Goal: Transaction & Acquisition: Download file/media

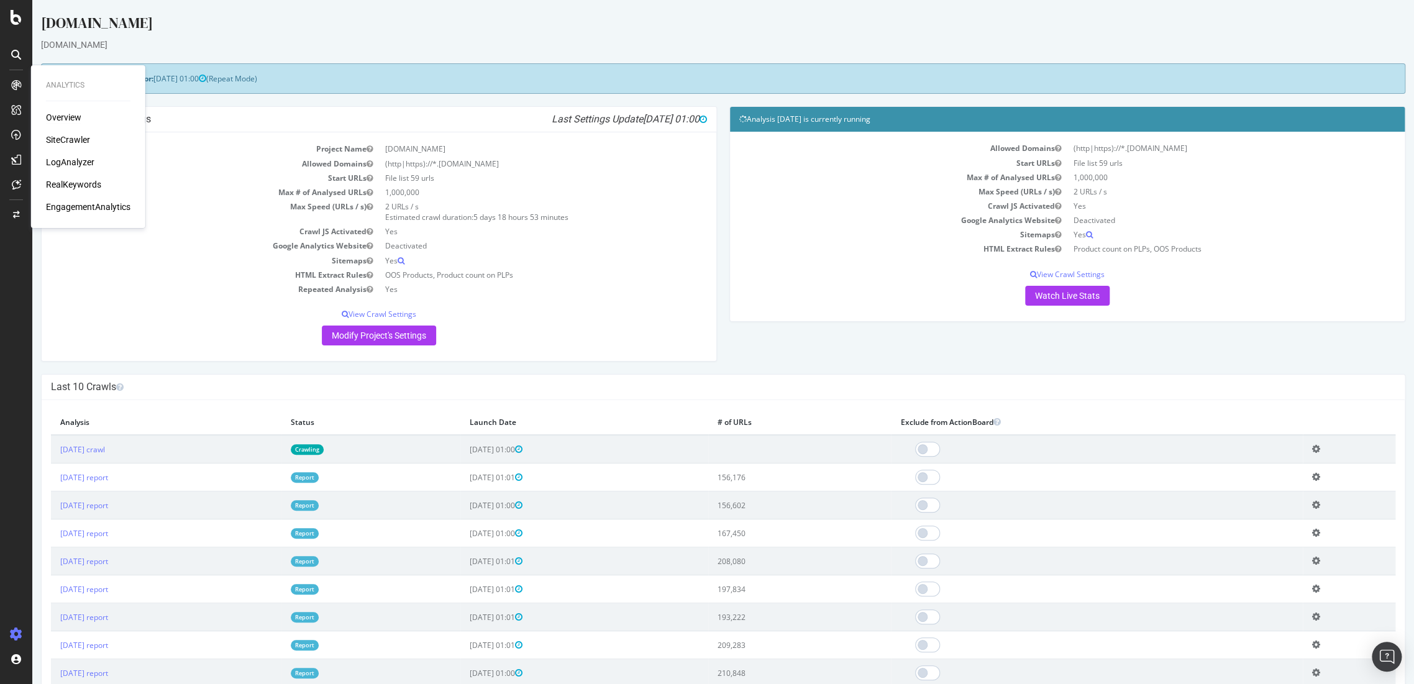
click at [65, 115] on div "Overview" at bounding box center [63, 117] width 35 height 12
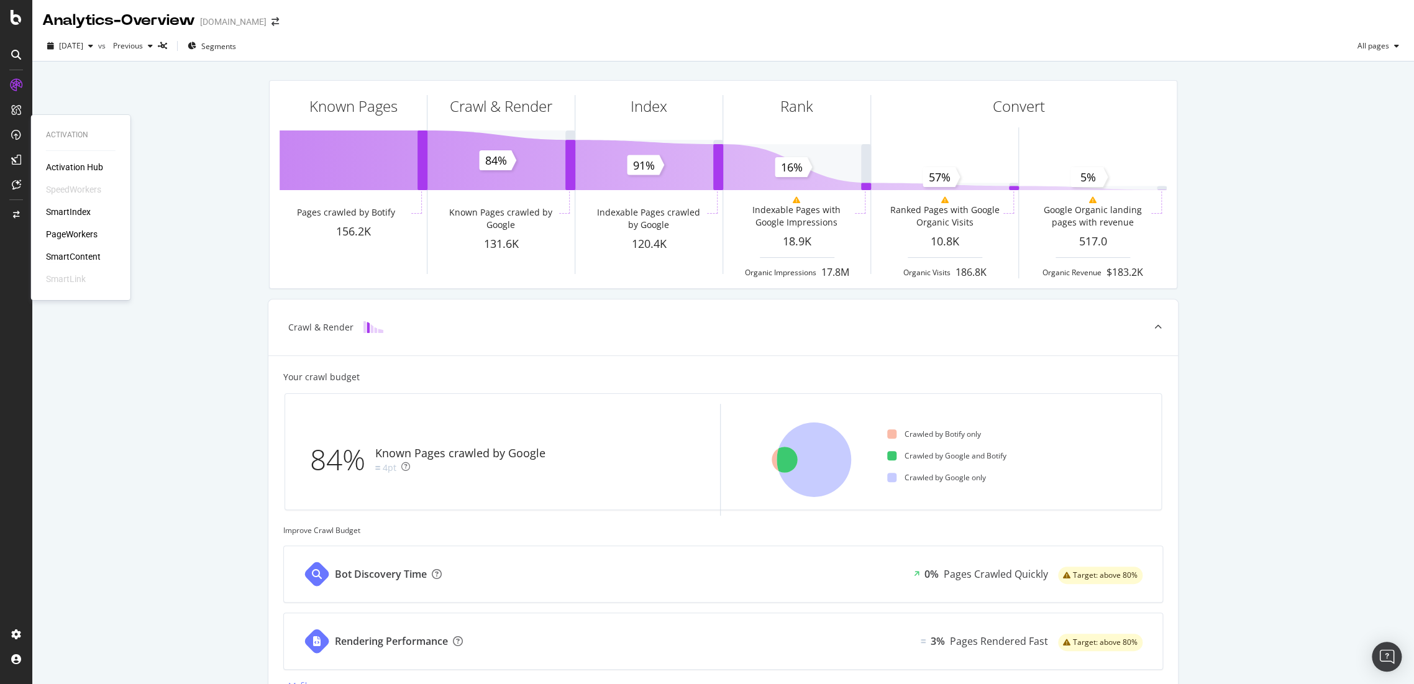
click at [77, 260] on div "SmartContent" at bounding box center [73, 256] width 55 height 12
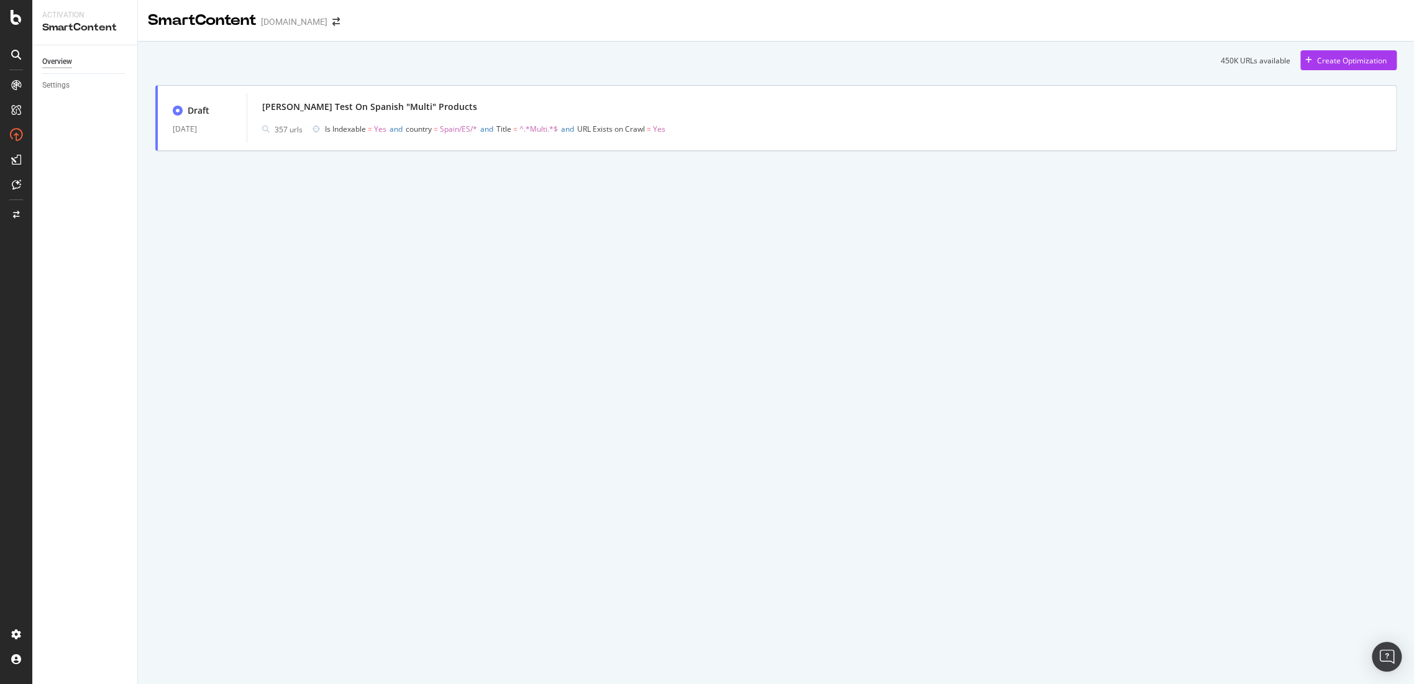
click at [658, 439] on div "SmartContent [DOMAIN_NAME] 450K URLs available Create Optimization Draft [DATE]…" at bounding box center [776, 342] width 1276 height 684
click at [649, 302] on div "SmartContent [DOMAIN_NAME] 450K URLs available Create Optimization Draft [DATE]…" at bounding box center [776, 342] width 1276 height 684
click at [805, 324] on div "SmartContent [DOMAIN_NAME] 450K URLs available Create Optimization Draft [DATE]…" at bounding box center [776, 342] width 1276 height 684
click at [313, 308] on div "SmartContent [DOMAIN_NAME] 450K URLs available Create Optimization Draft [DATE]…" at bounding box center [776, 342] width 1276 height 684
click at [83, 233] on div "PageWorkers" at bounding box center [72, 234] width 52 height 12
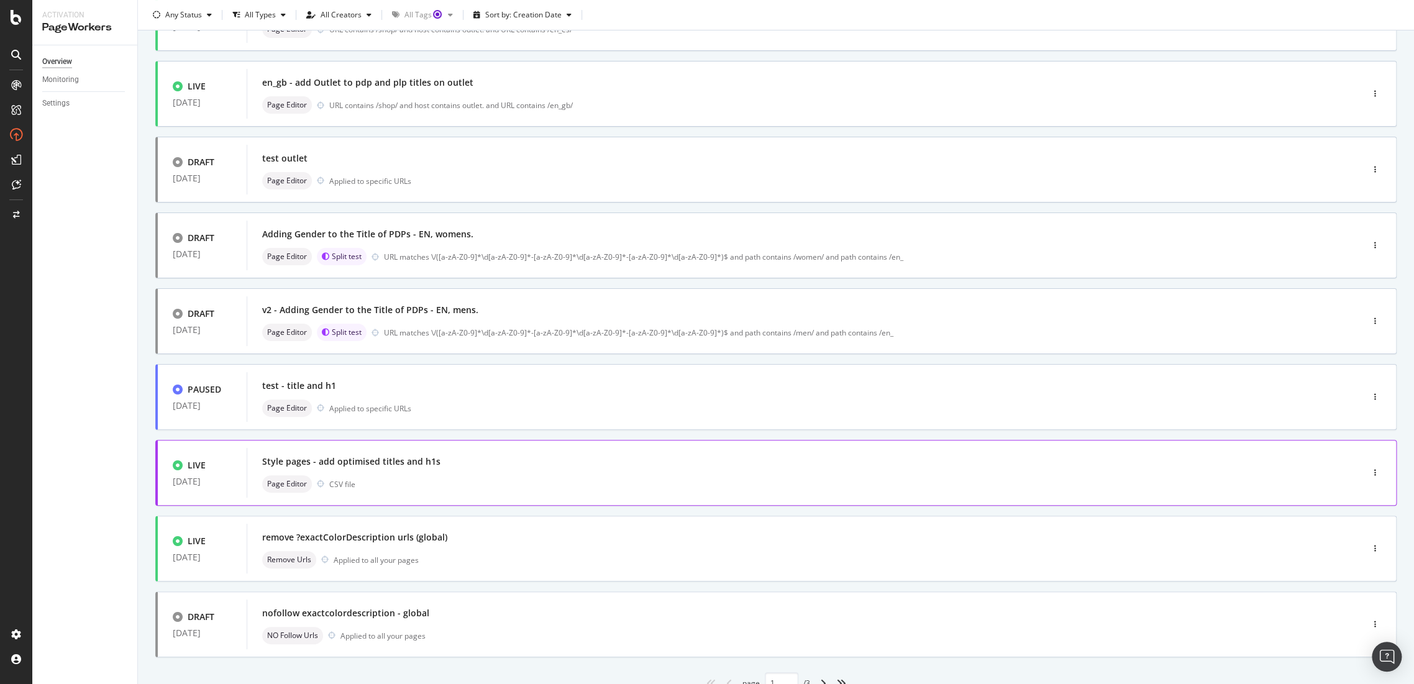
scroll to position [257, 0]
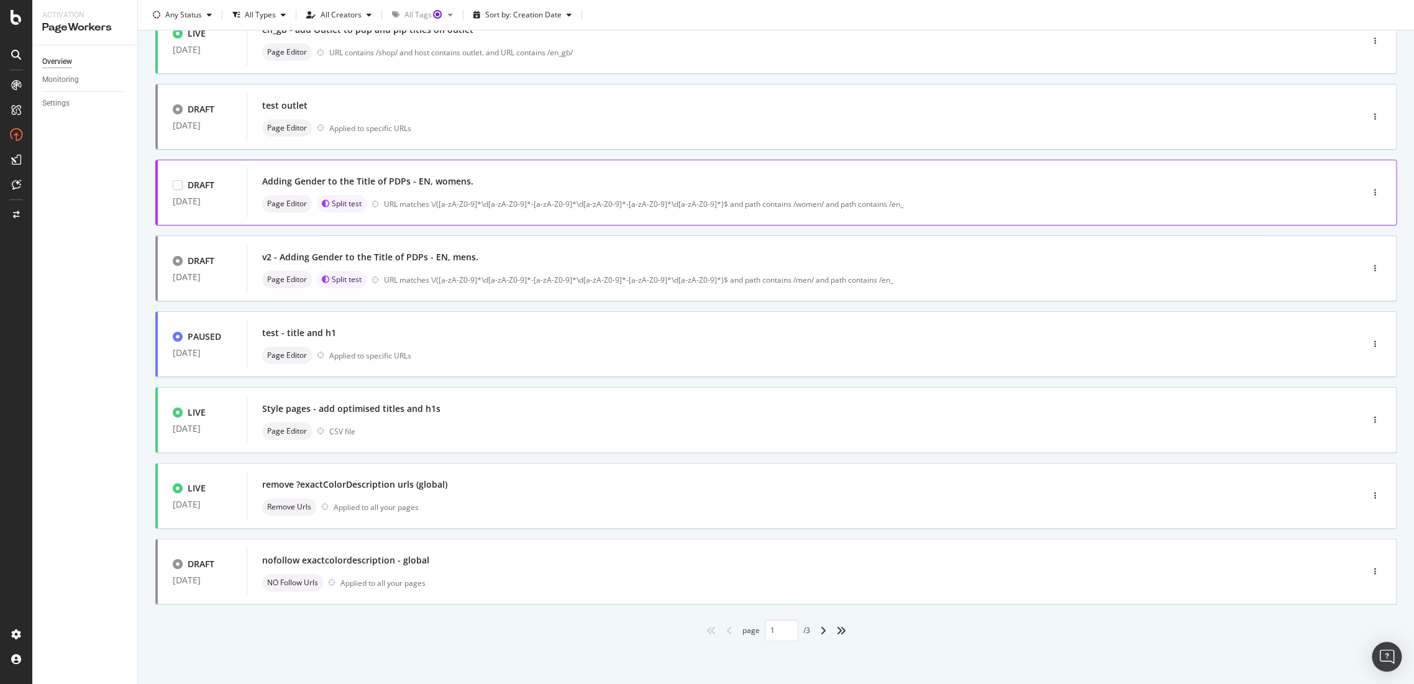
click at [412, 187] on div "Adding Gender to the Title of PDPs - EN, womens." at bounding box center [367, 181] width 211 height 12
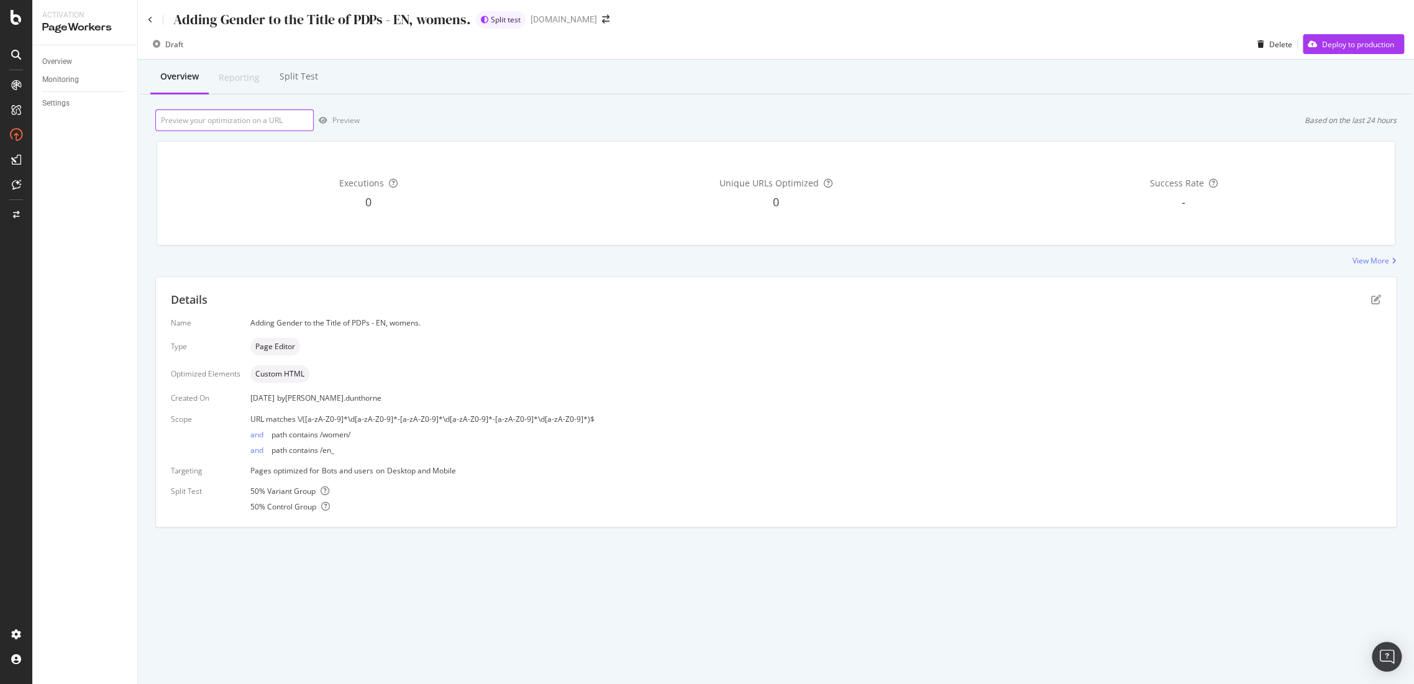
click at [249, 122] on input "url" at bounding box center [234, 120] width 158 height 22
paste input "[PERSON_NAME] Selvedge Jeans | Dark blue | G-STAR® GB"
click at [253, 128] on input "[PERSON_NAME] Selvedge Jeans | Dark blue | G-STAR® GB" at bounding box center [234, 120] width 158 height 22
paste input "[URL][DOMAIN_NAME]"
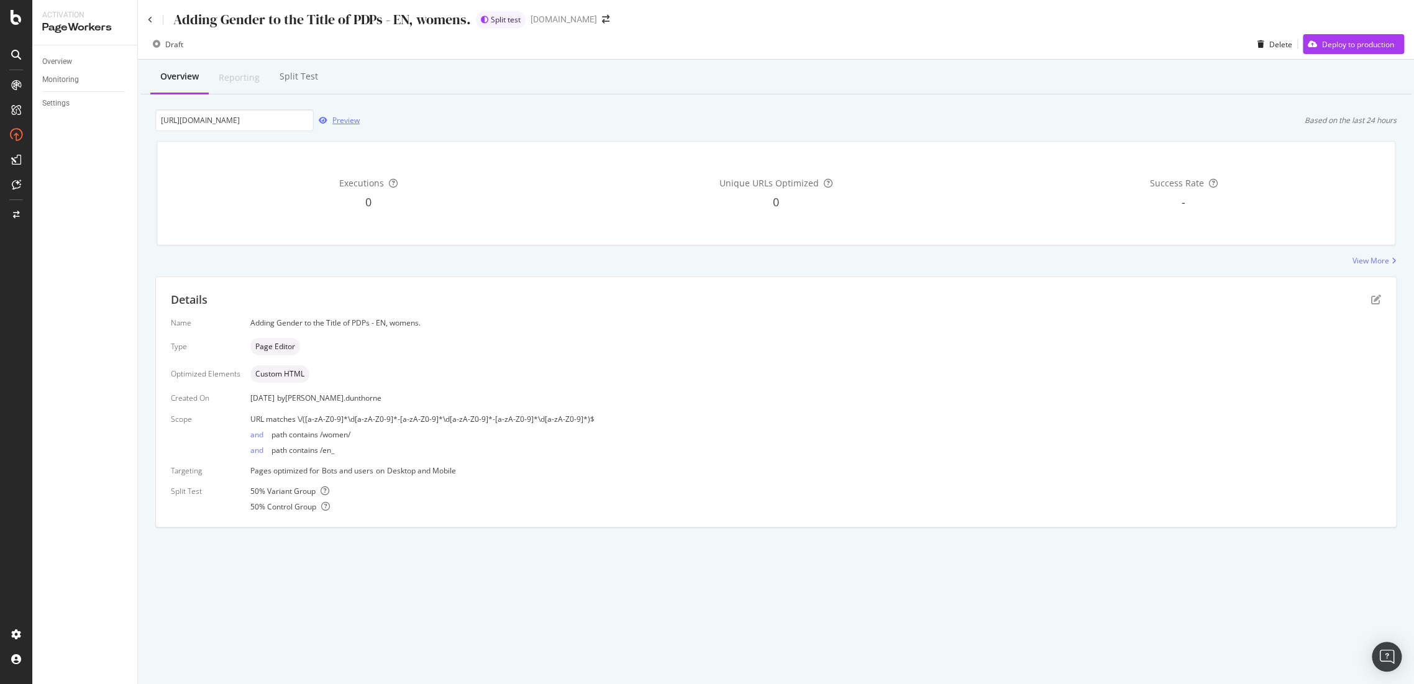
click at [346, 121] on div "Preview" at bounding box center [345, 120] width 27 height 11
click at [210, 121] on input "[URL][DOMAIN_NAME]" at bounding box center [234, 120] width 158 height 22
paste input "1290-a634-g730"
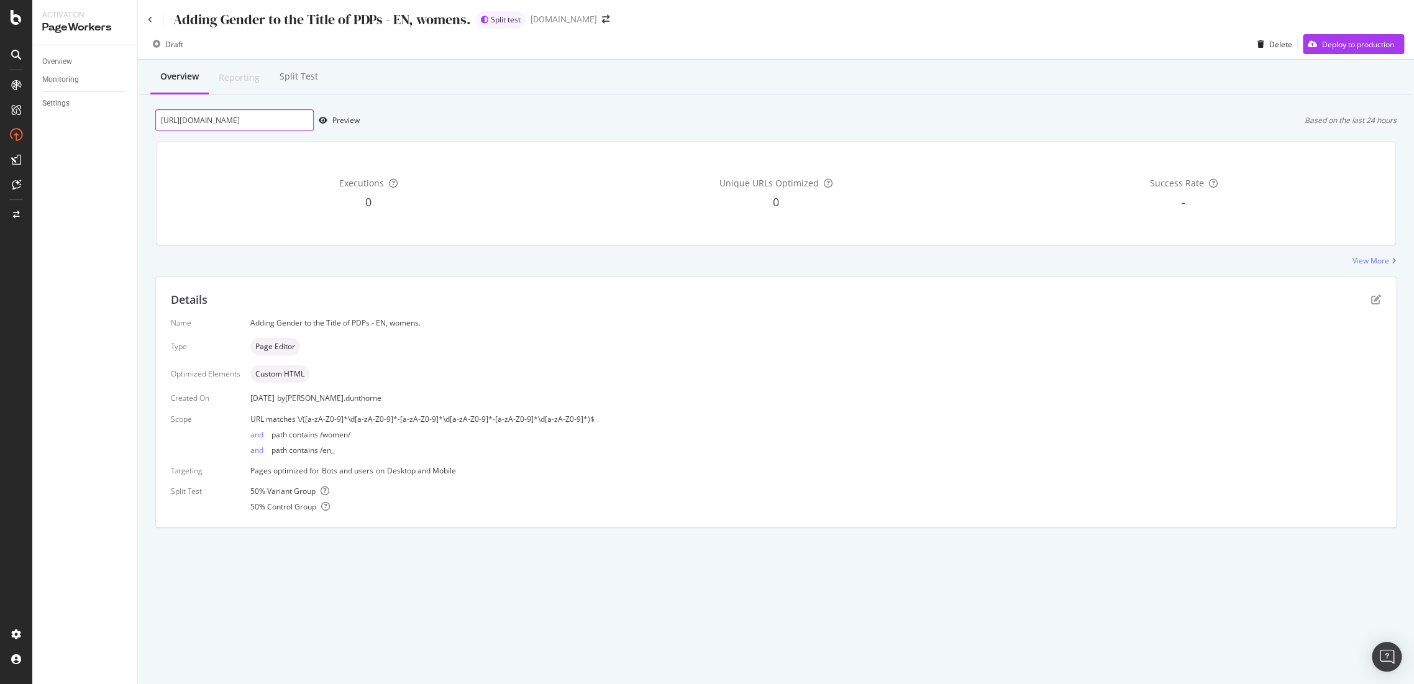
type input "[URL][DOMAIN_NAME]"
click at [342, 124] on div "Preview" at bounding box center [345, 120] width 27 height 11
click at [229, 591] on div "Adding Gender to the Title of PDPs - EN, womens. Split test [DOMAIN_NAME] Draft…" at bounding box center [776, 342] width 1276 height 684
click at [150, 21] on icon at bounding box center [150, 19] width 5 height 7
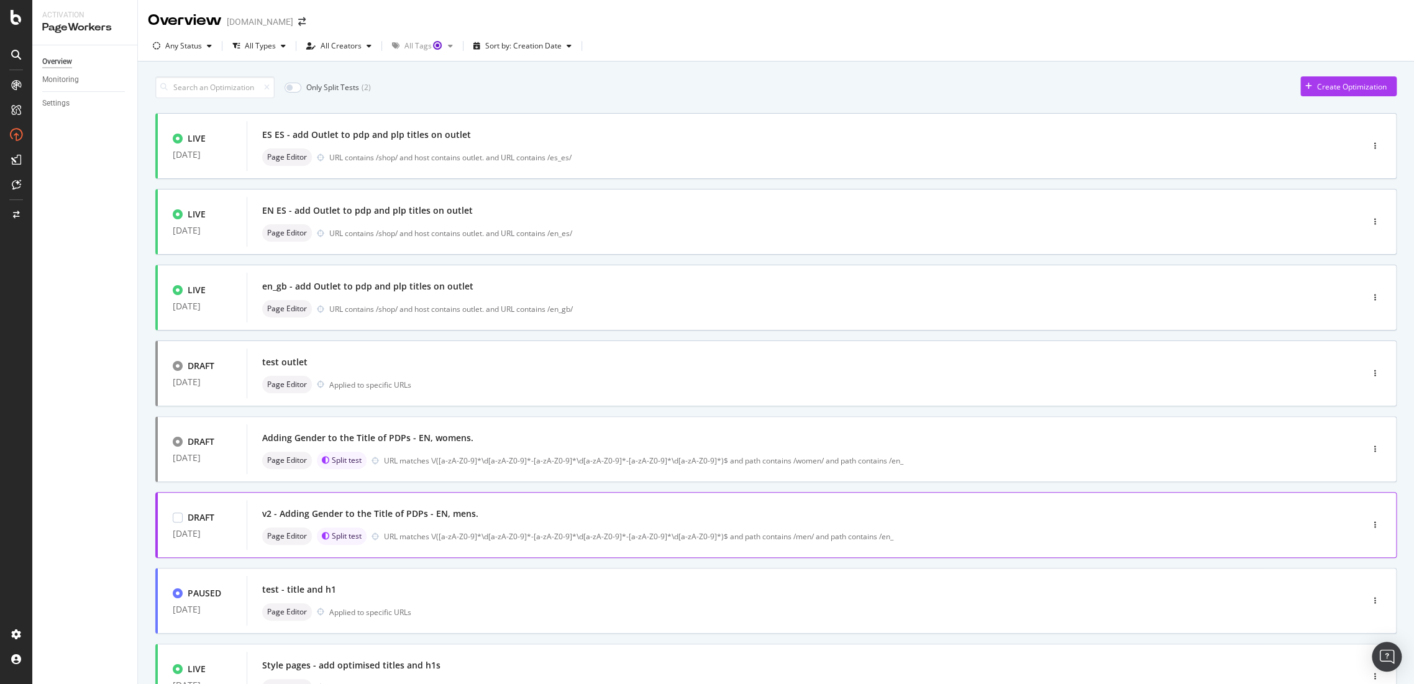
click at [348, 506] on div "v2 - Adding Gender to the Title of PDPs - EN, mens." at bounding box center [786, 513] width 1048 height 17
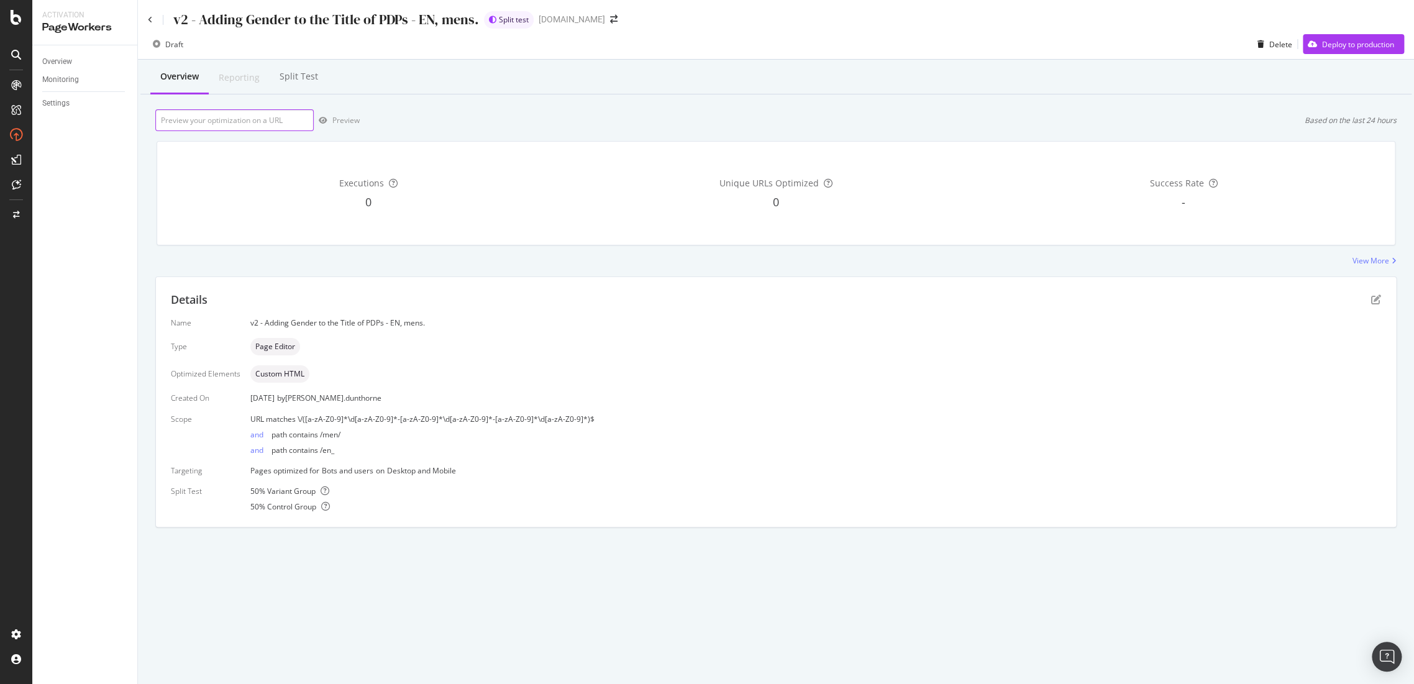
click at [275, 126] on input "url" at bounding box center [234, 120] width 158 height 22
paste input "[URL][DOMAIN_NAME]"
type input "[URL][DOMAIN_NAME]"
click at [337, 121] on div "Preview" at bounding box center [345, 120] width 27 height 11
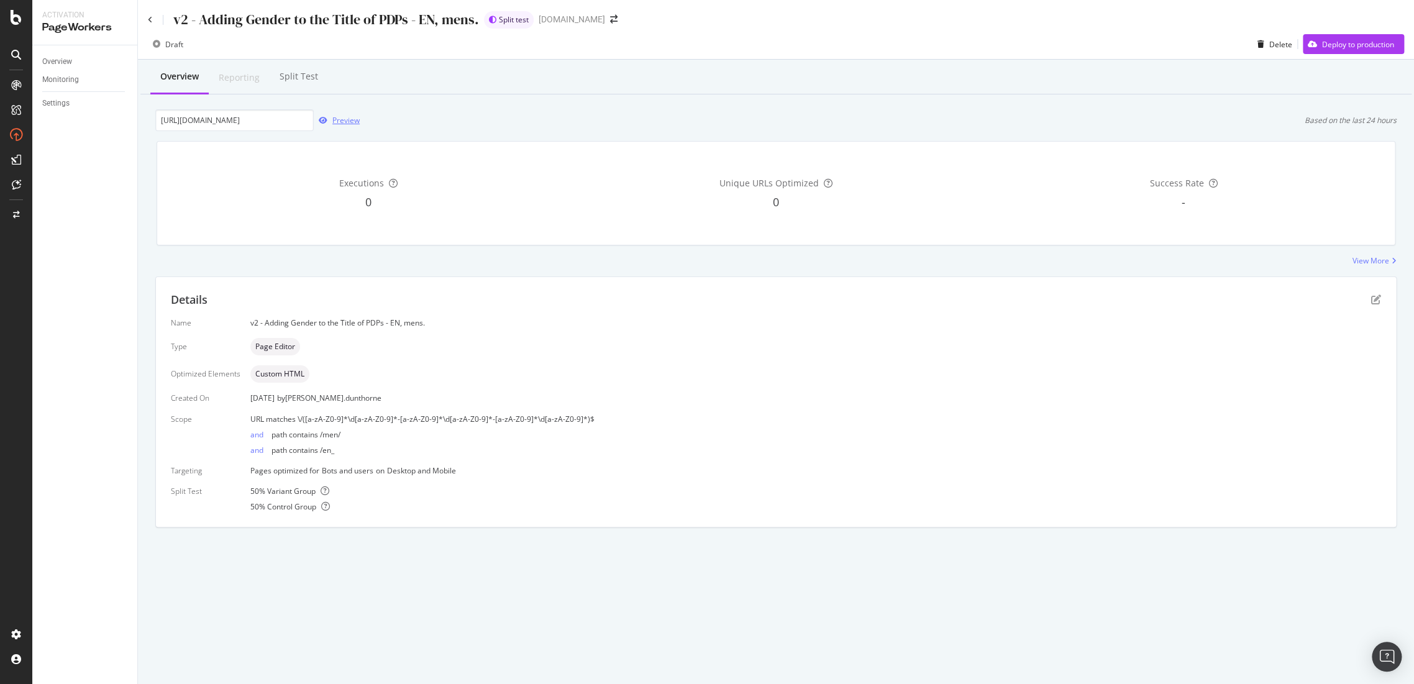
scroll to position [0, 0]
click at [59, 181] on div "RealKeywords" at bounding box center [73, 184] width 55 height 12
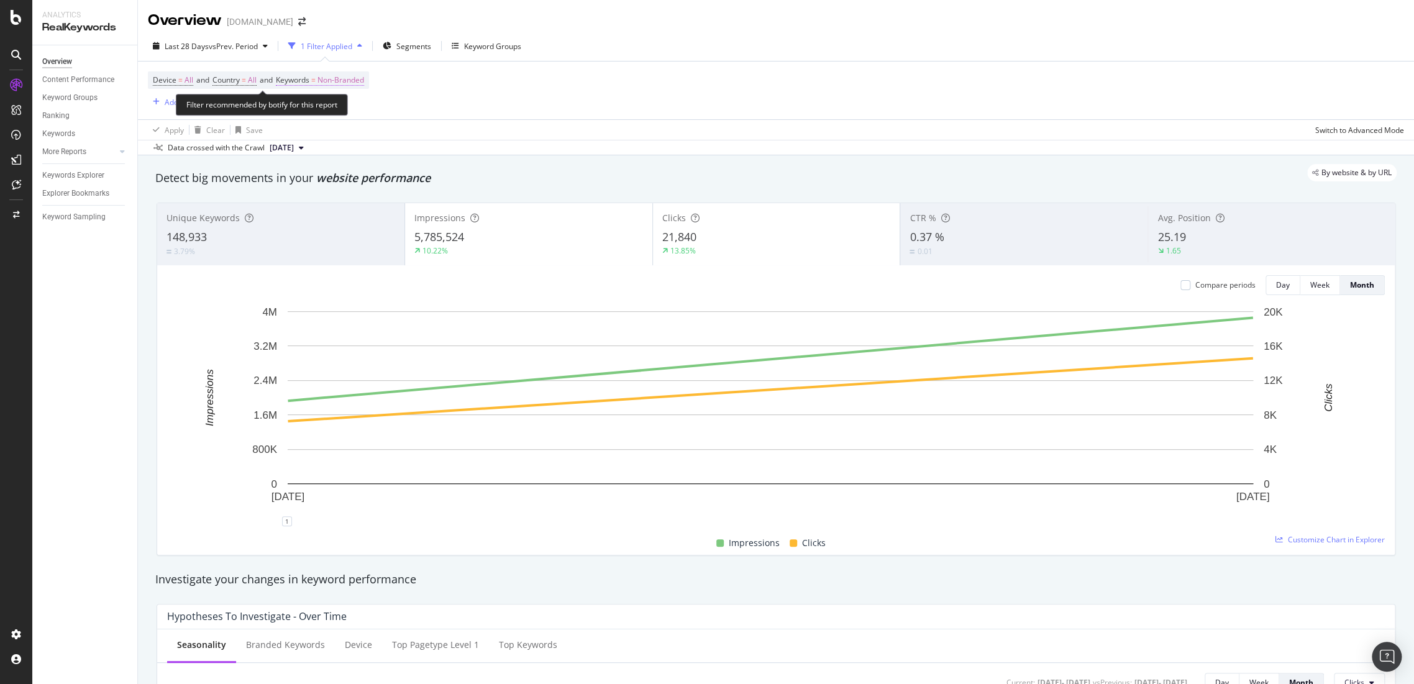
click at [316, 82] on span "=" at bounding box center [313, 80] width 4 height 11
click at [324, 112] on span "Non-Branded" at bounding box center [320, 109] width 52 height 11
click at [322, 212] on div "All" at bounding box center [368, 205] width 147 height 18
click at [411, 133] on div "Apply" at bounding box center [420, 135] width 19 height 11
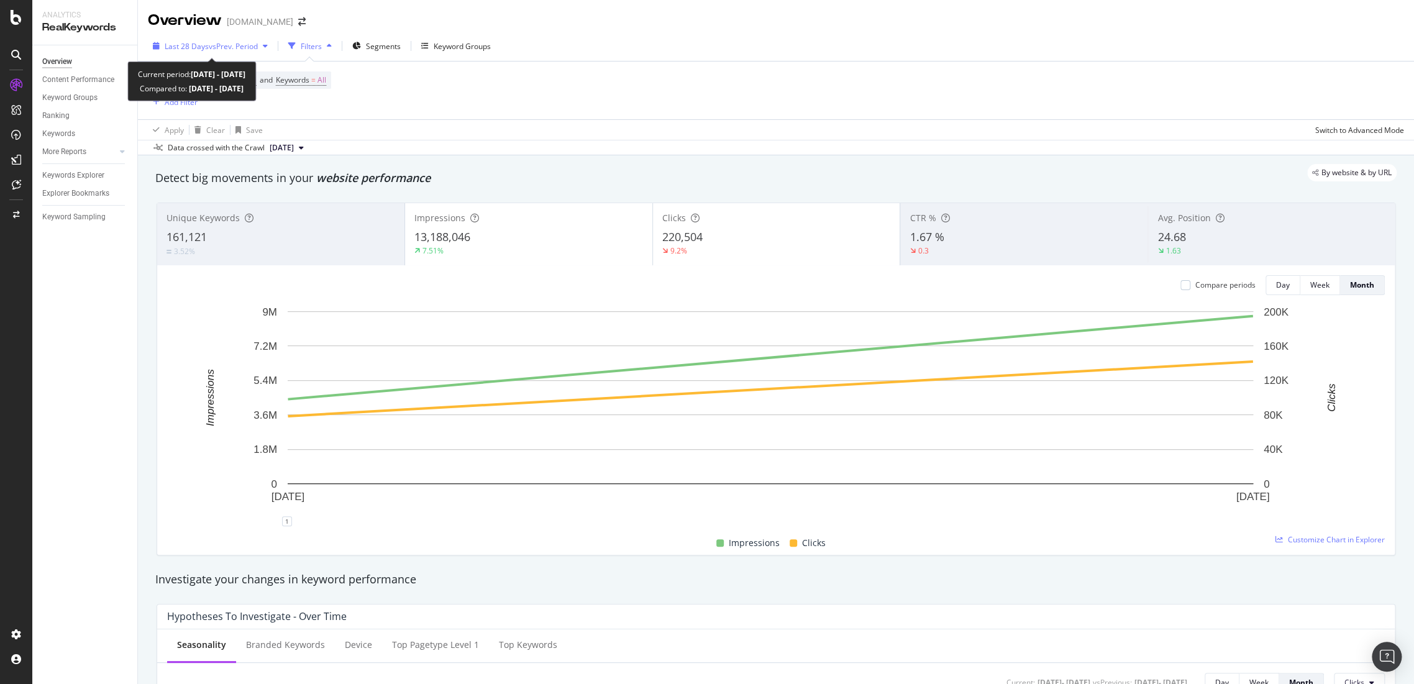
click at [241, 47] on span "vs Prev. Period" at bounding box center [233, 46] width 49 height 11
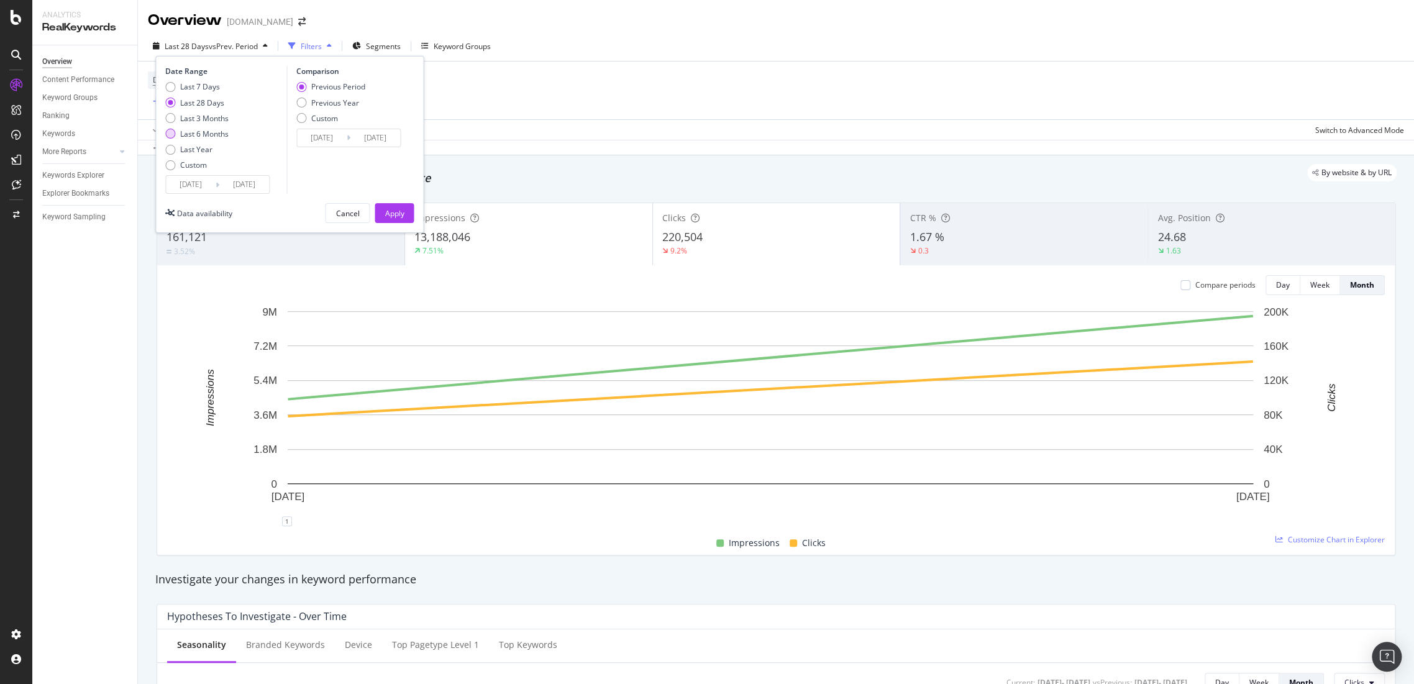
click at [202, 132] on div "Last 6 Months" at bounding box center [204, 134] width 48 height 11
type input "[DATE]"
click at [204, 153] on div "Last Year" at bounding box center [196, 149] width 32 height 11
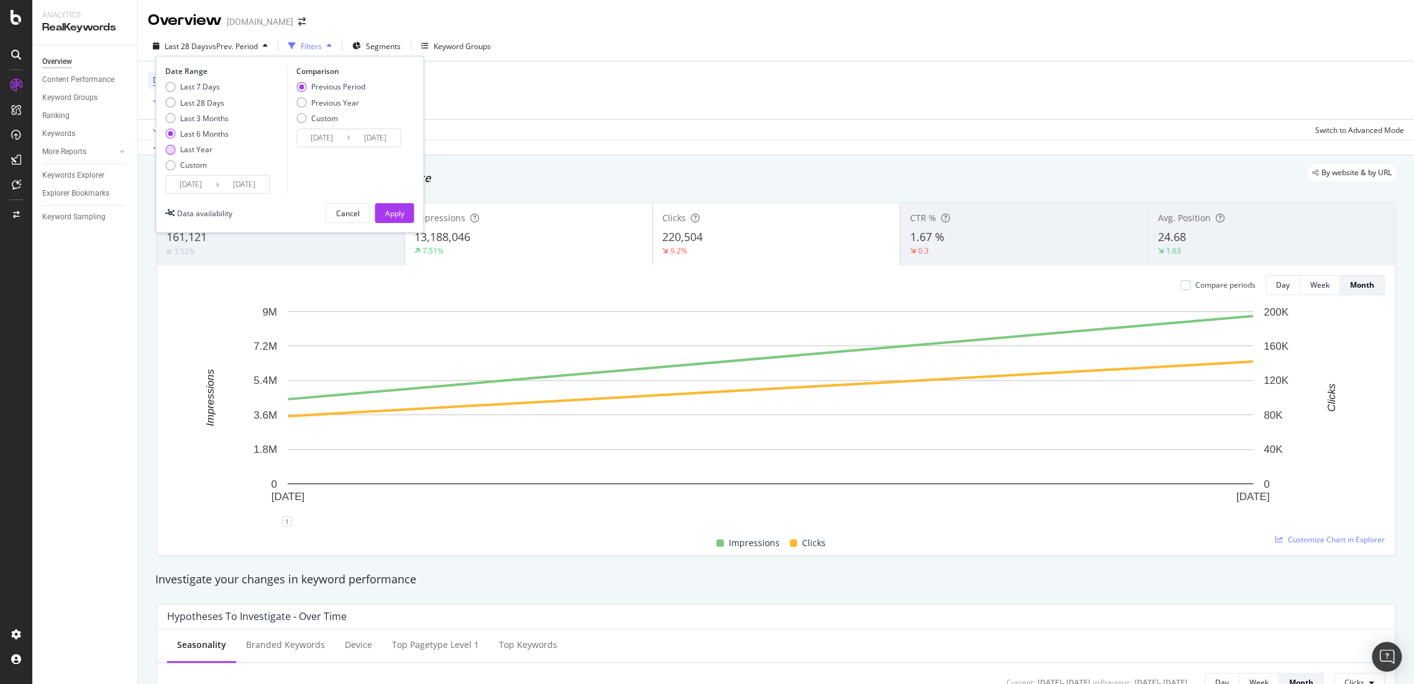
type input "[DATE]"
click at [408, 217] on button "Apply" at bounding box center [394, 213] width 39 height 20
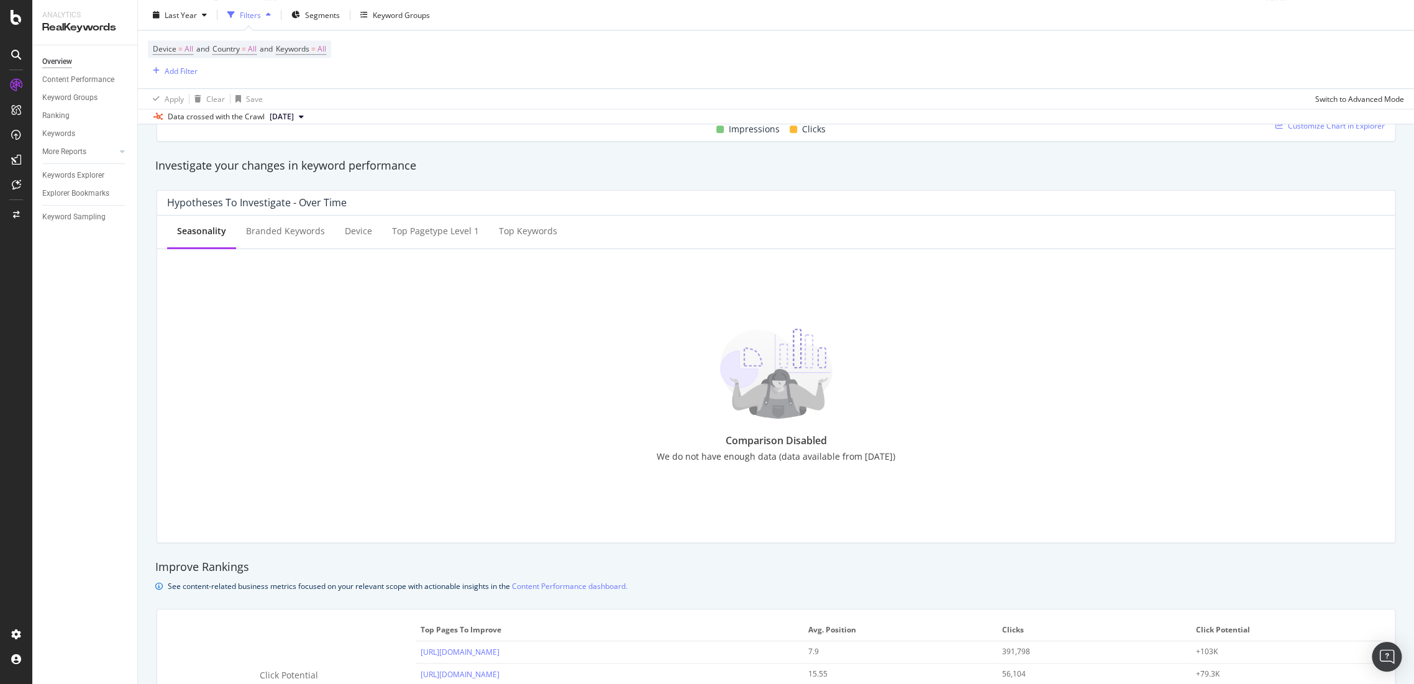
scroll to position [138, 0]
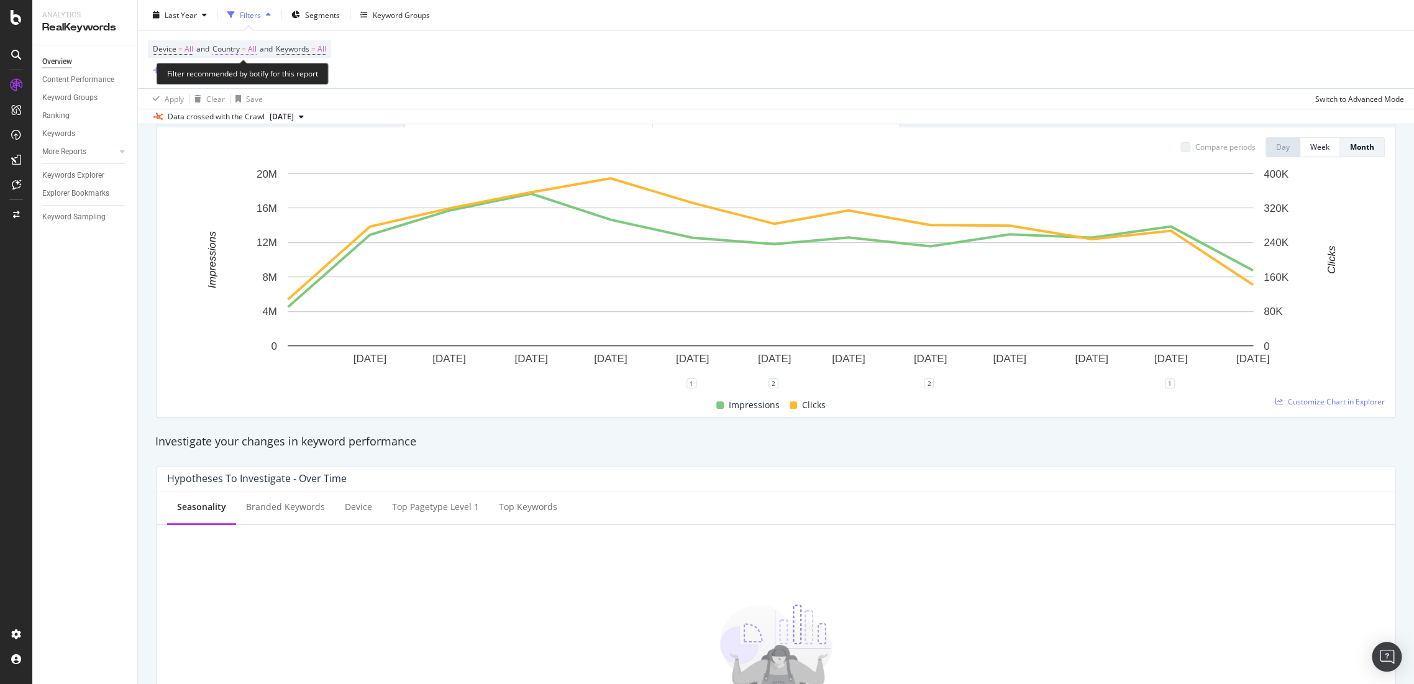
click at [239, 49] on span "Country" at bounding box center [225, 48] width 27 height 11
click at [344, 79] on div "All" at bounding box center [295, 78] width 137 height 20
type input "sw"
click at [272, 124] on span "[GEOGRAPHIC_DATA]" at bounding box center [270, 119] width 75 height 11
click at [365, 107] on div "Switzerland Cancel Add filter Apply" at bounding box center [295, 89] width 157 height 62
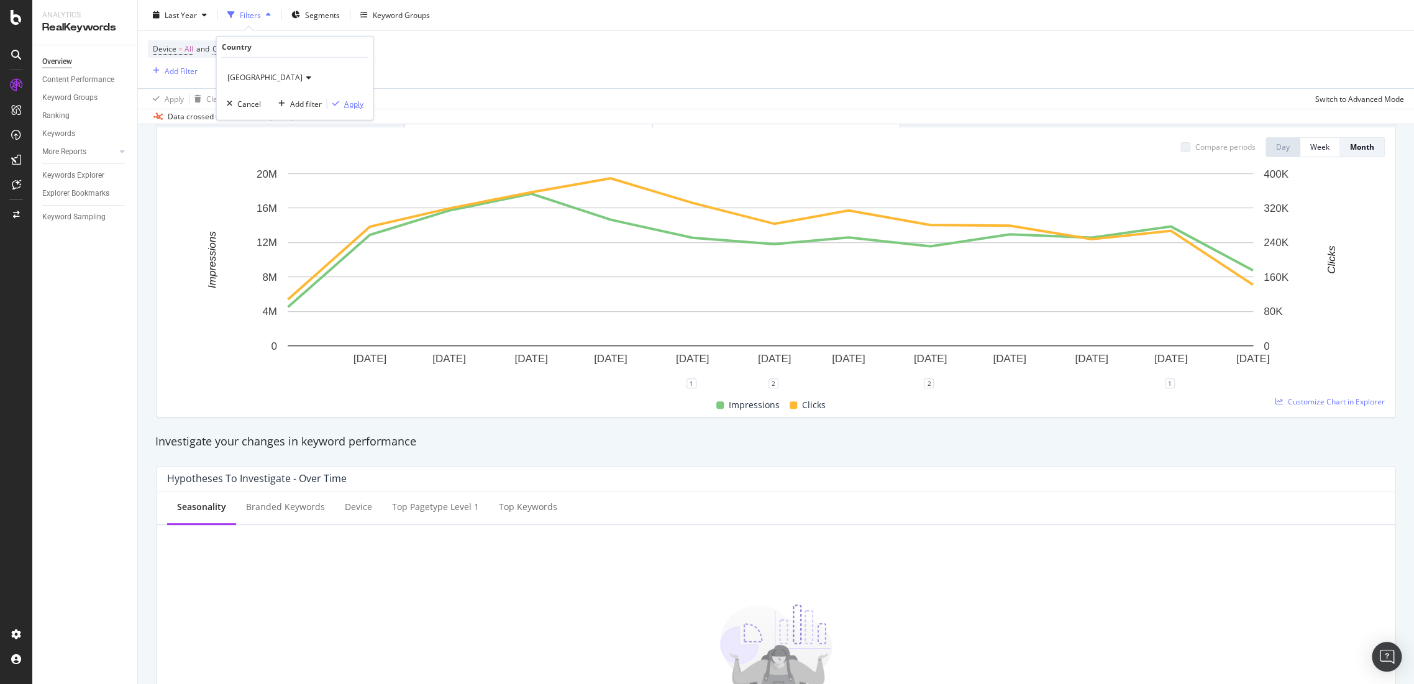
click at [352, 107] on div "Apply" at bounding box center [353, 103] width 19 height 11
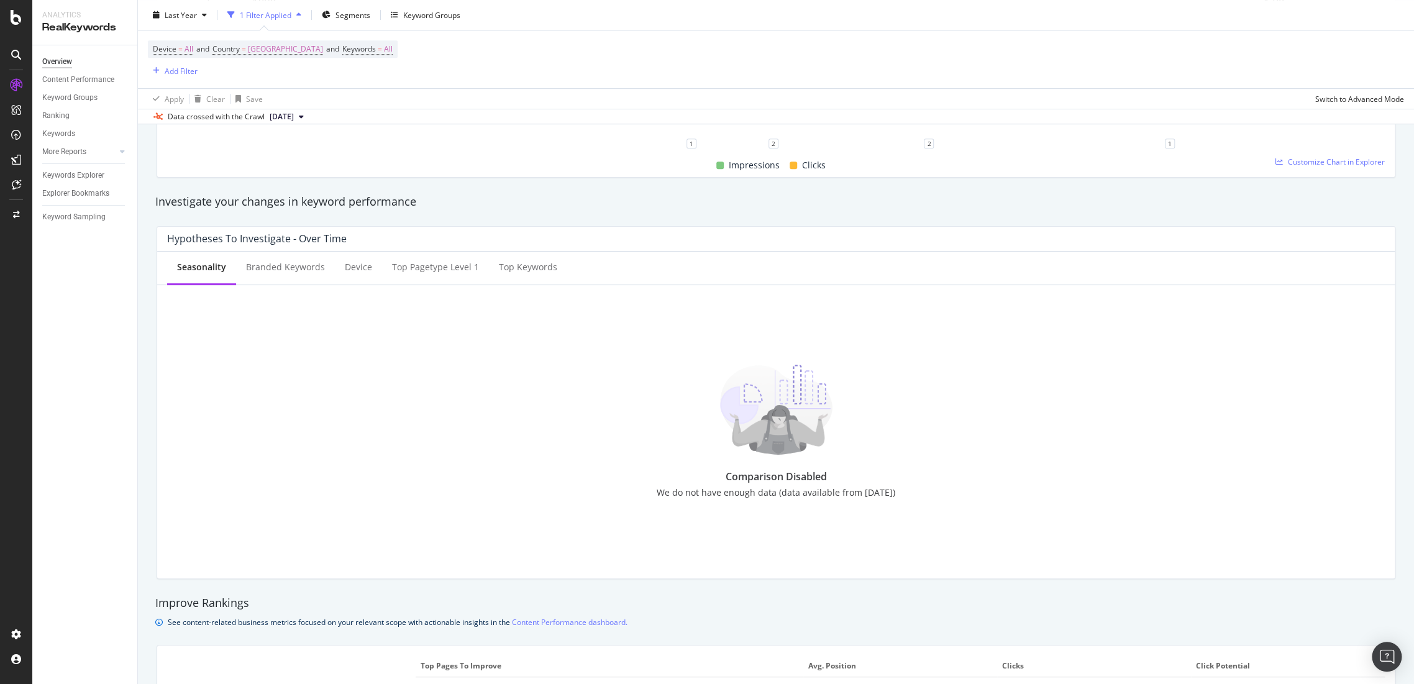
scroll to position [276, 0]
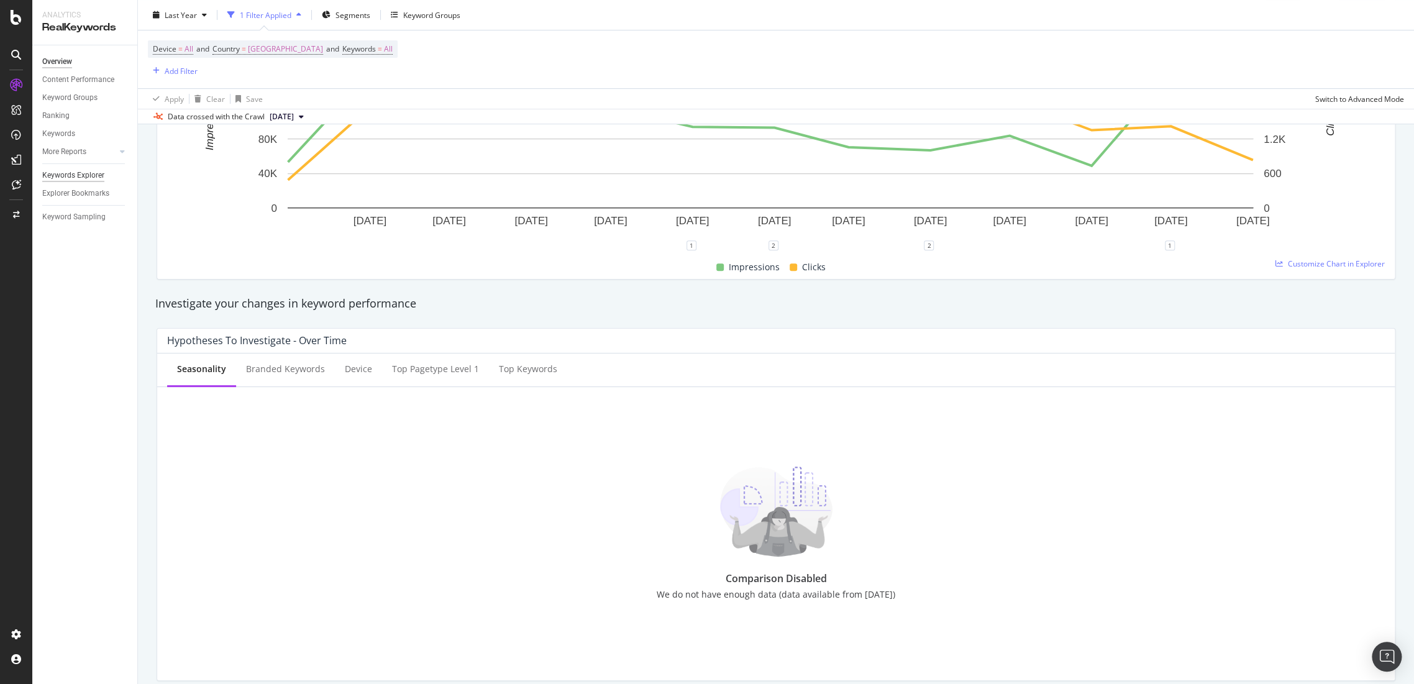
click at [89, 175] on div "Keywords Explorer" at bounding box center [73, 175] width 62 height 13
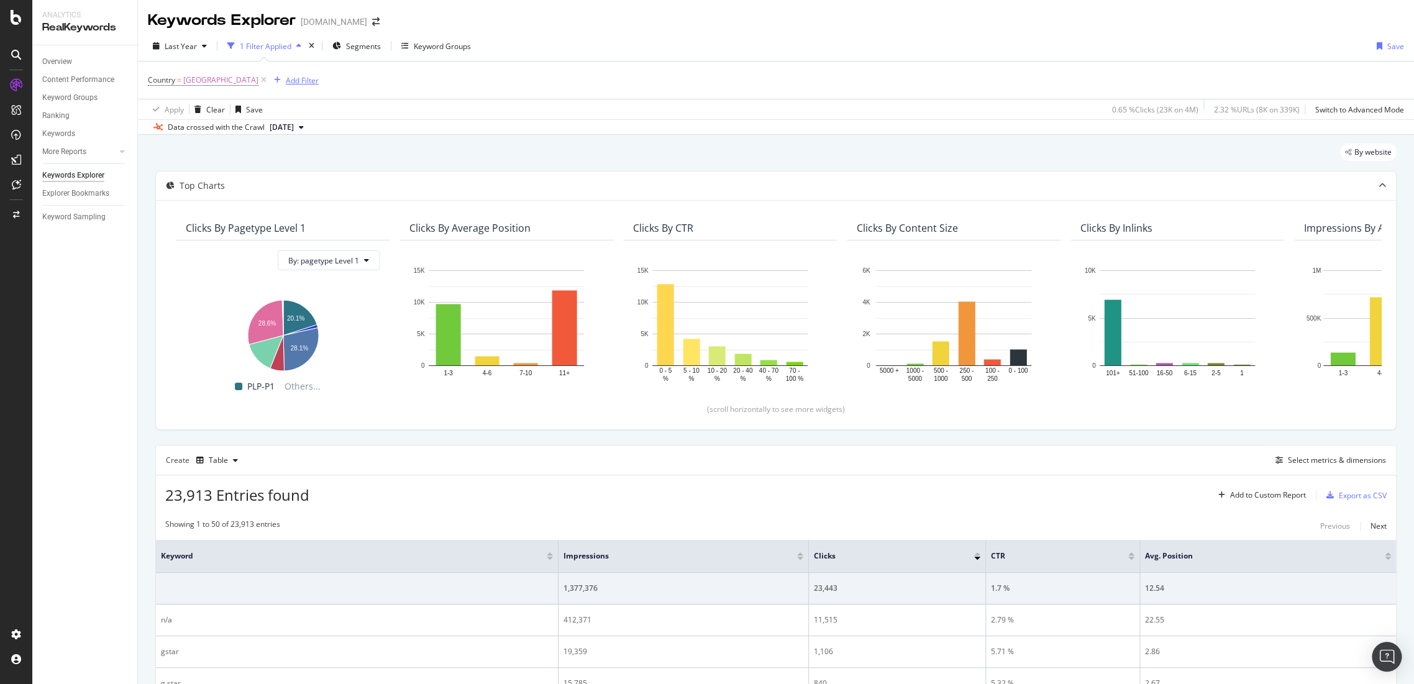
click at [286, 80] on div "Add Filter" at bounding box center [302, 80] width 33 height 11
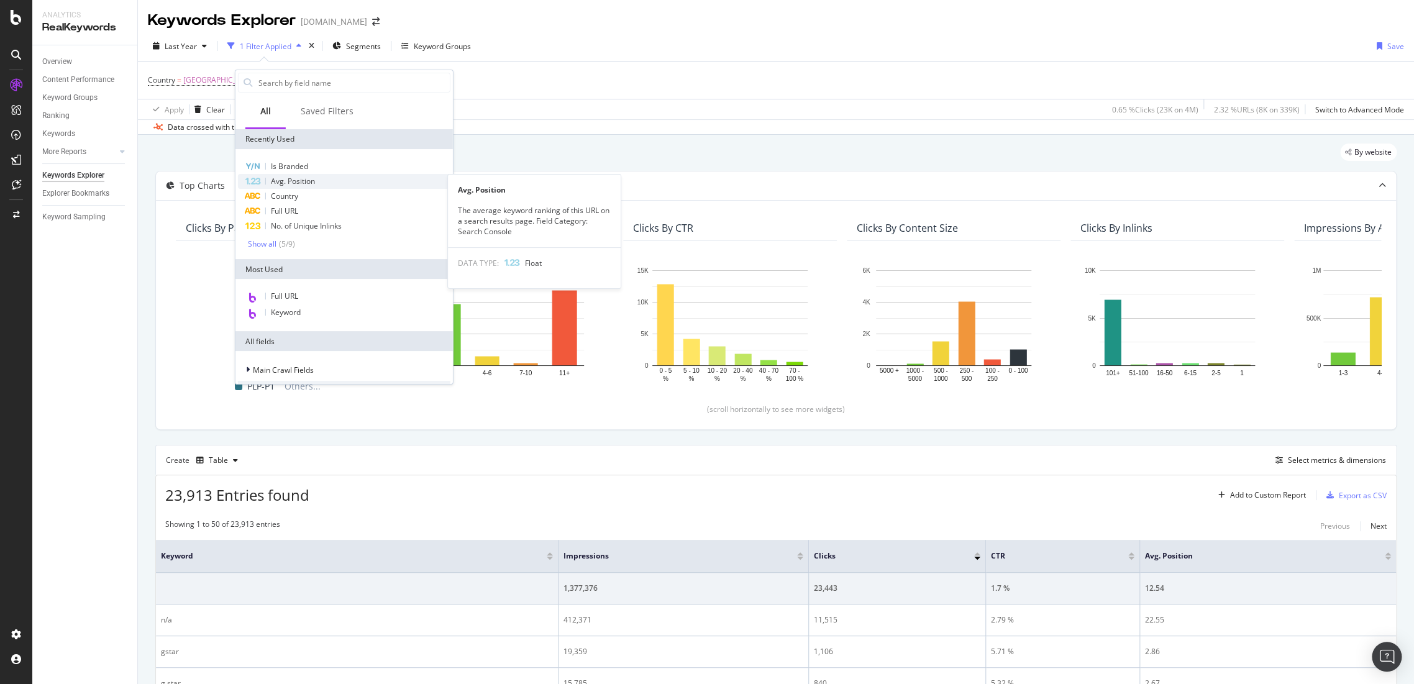
click at [301, 185] on span "Avg. Position" at bounding box center [293, 181] width 44 height 11
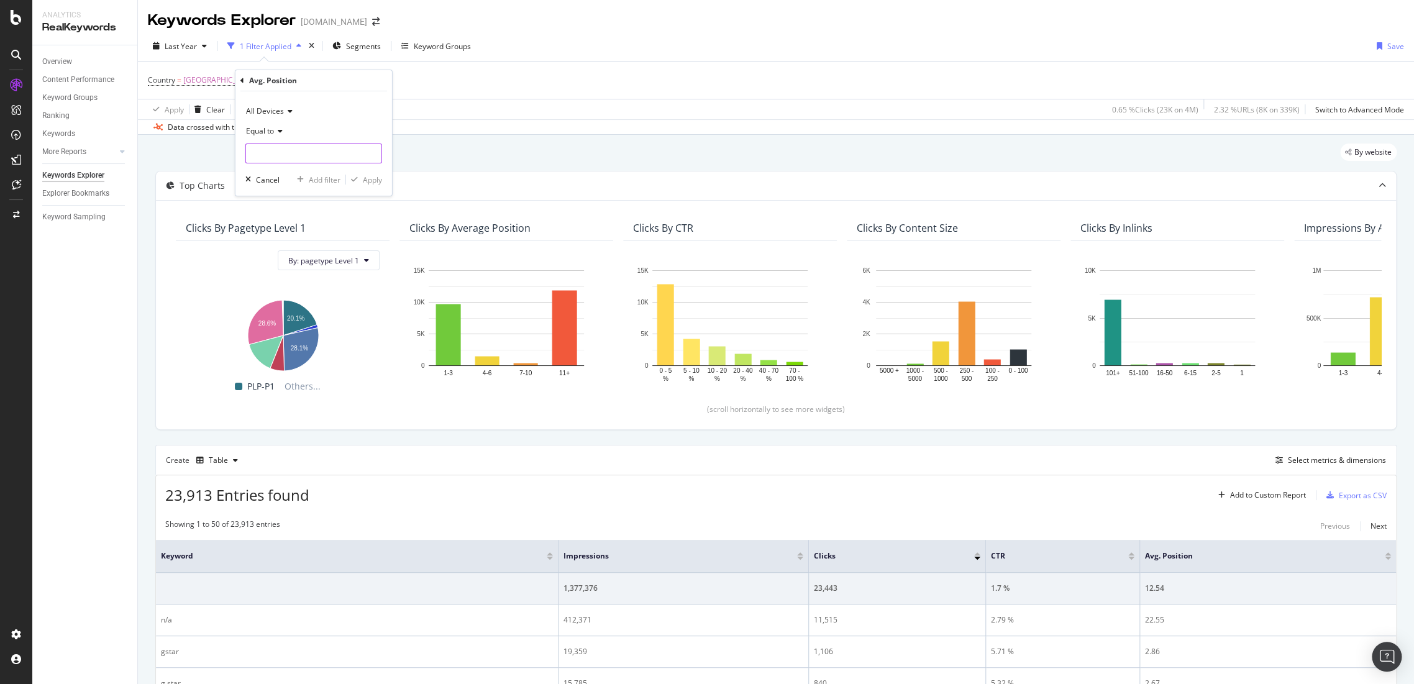
click at [311, 153] on input "number" at bounding box center [313, 154] width 137 height 20
click at [285, 133] on div "Equal to" at bounding box center [313, 131] width 137 height 20
click at [282, 193] on span "Less than" at bounding box center [268, 189] width 33 height 11
click at [286, 157] on input "number" at bounding box center [313, 154] width 137 height 20
type input "2"
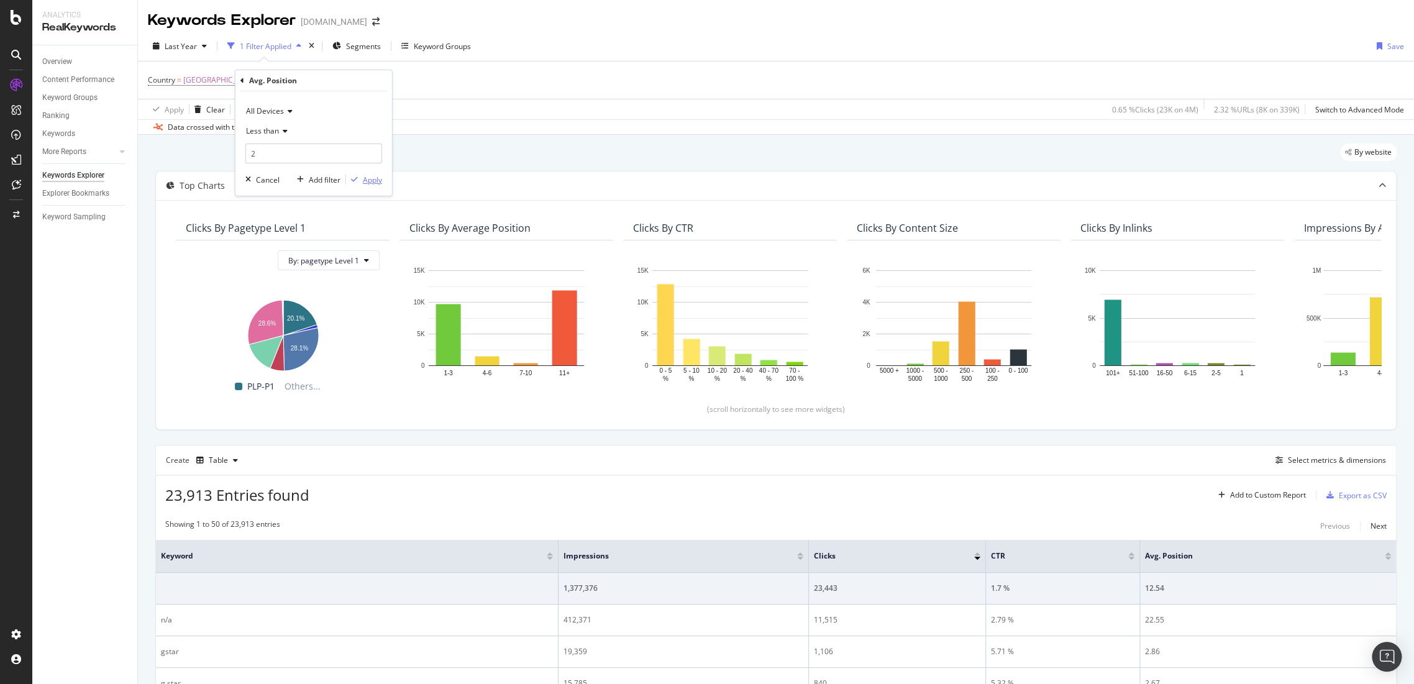
click at [373, 179] on div "Apply" at bounding box center [372, 180] width 19 height 11
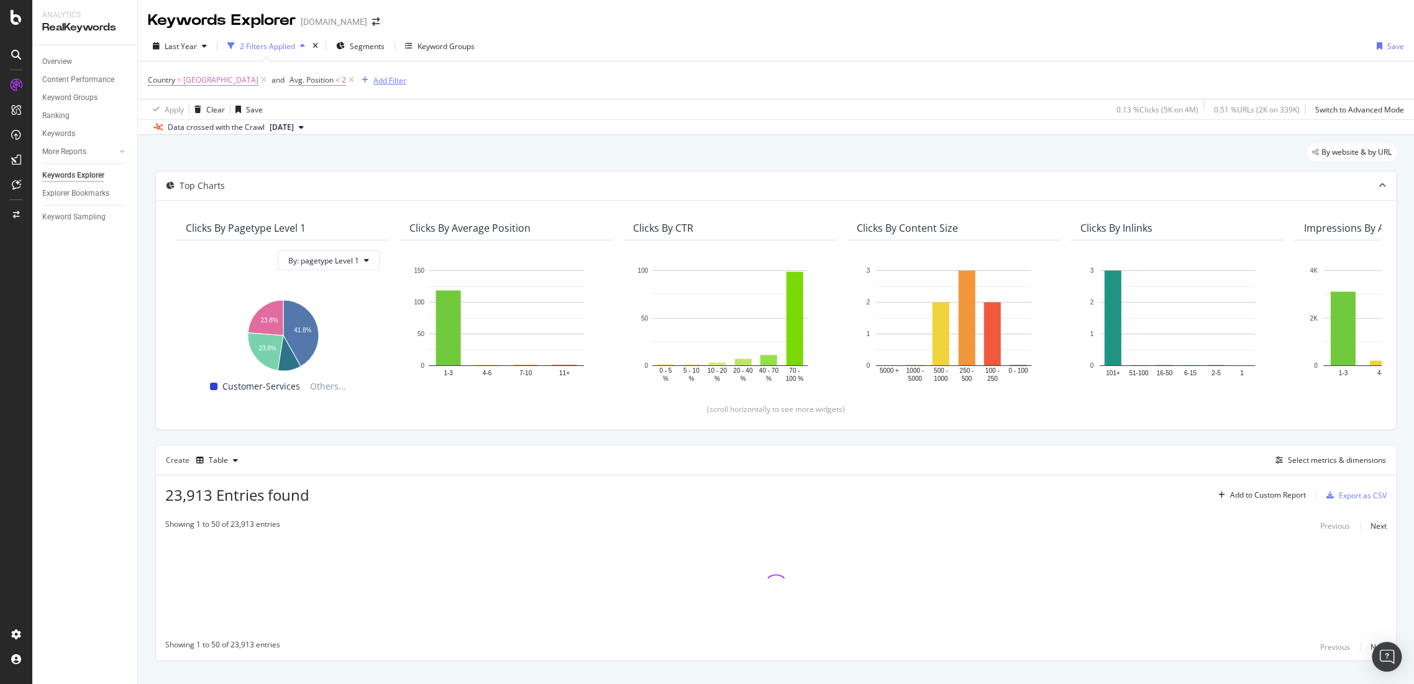
click at [373, 83] on div "Add Filter" at bounding box center [389, 80] width 33 height 11
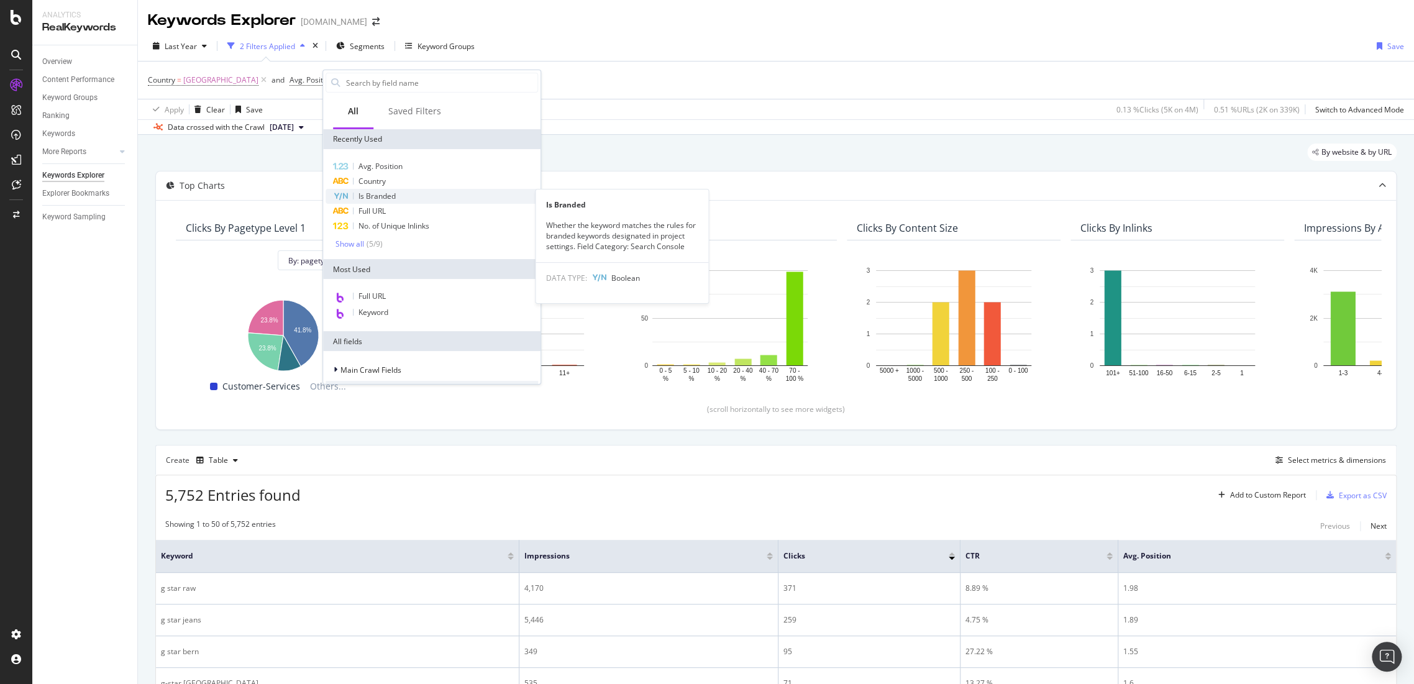
click at [390, 198] on span "Is Branded" at bounding box center [377, 196] width 37 height 11
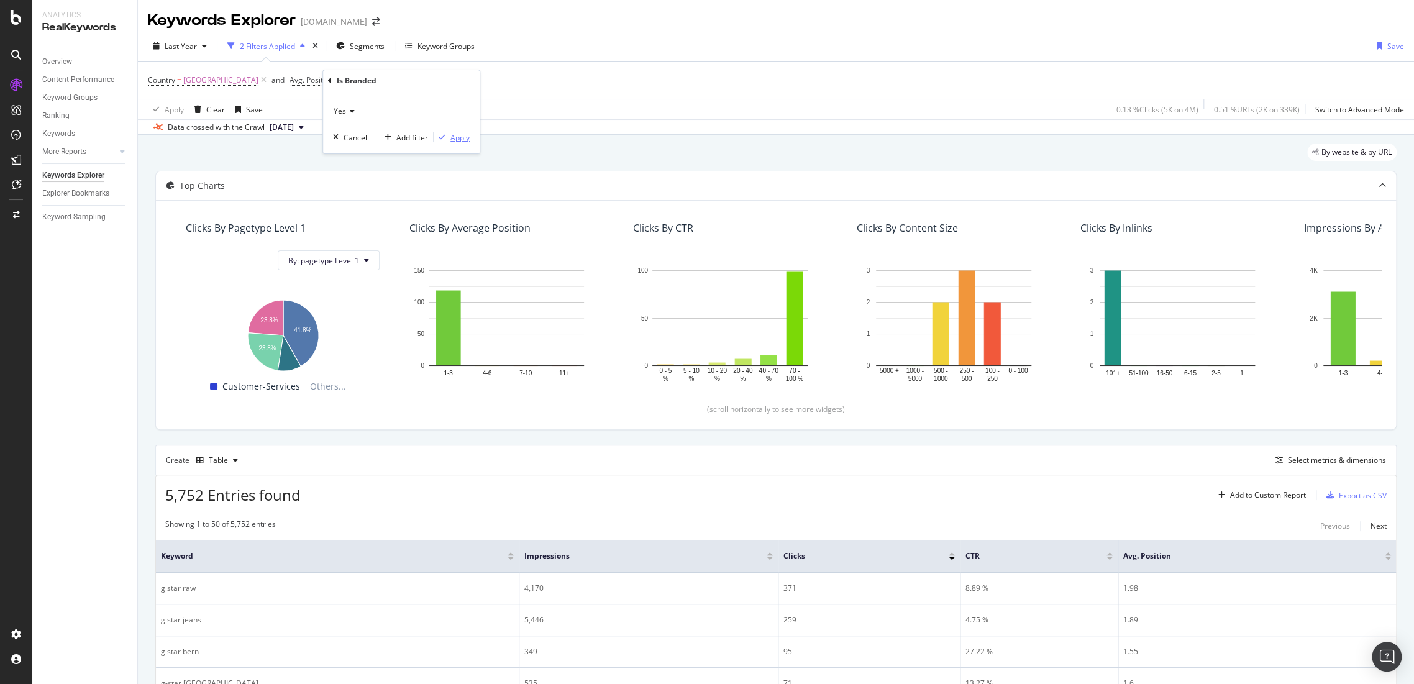
click at [450, 134] on div "Apply" at bounding box center [459, 137] width 19 height 11
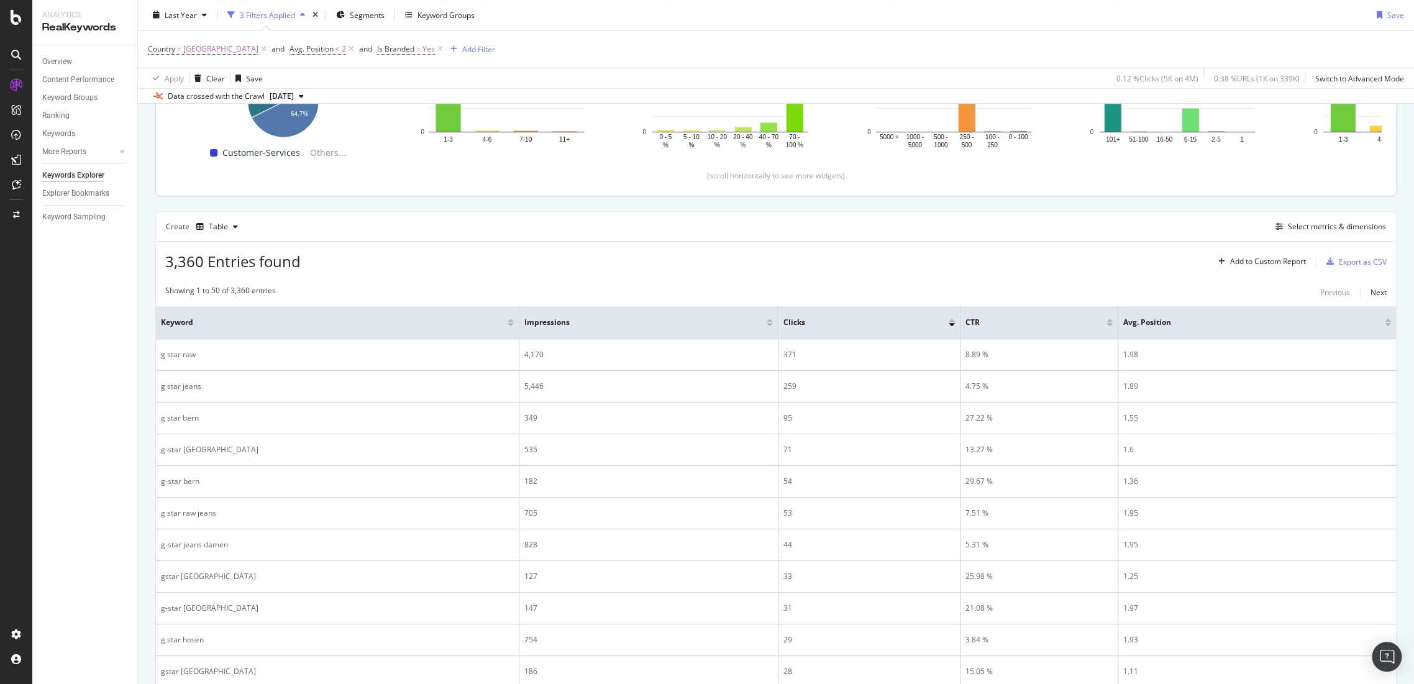
scroll to position [179, 0]
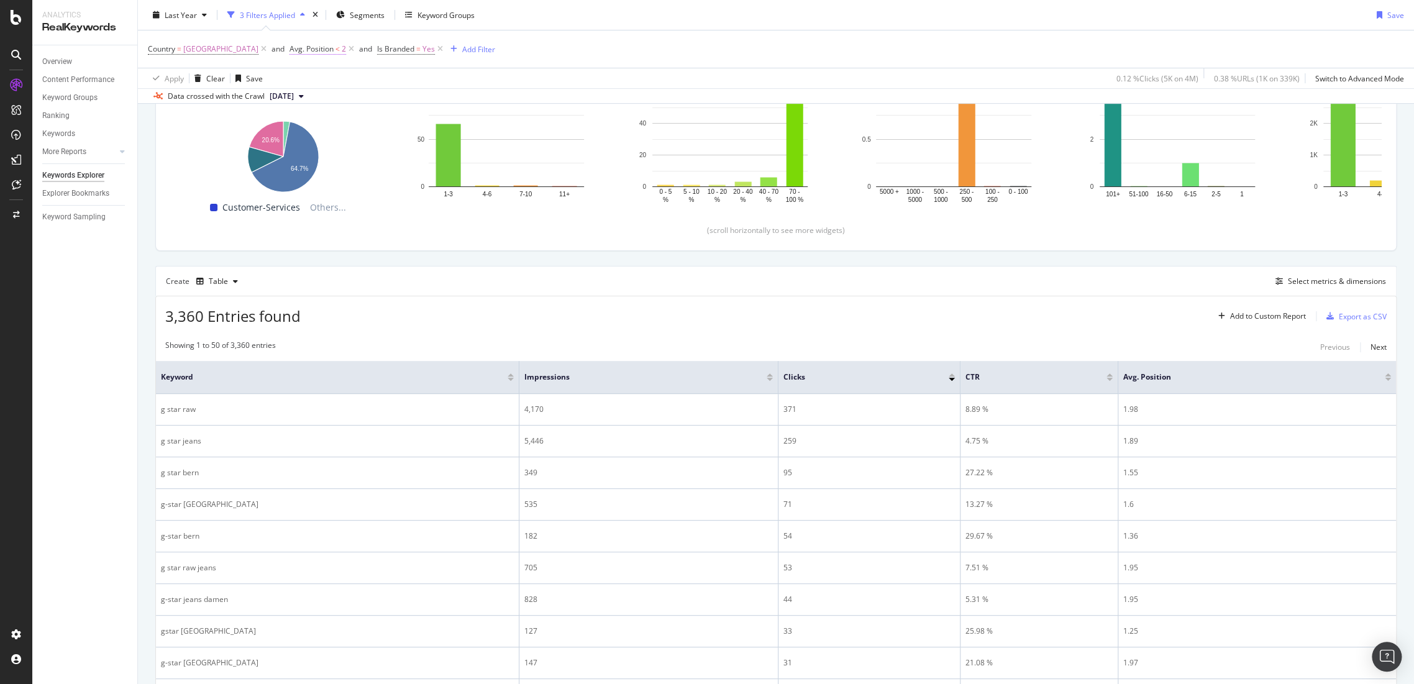
click at [293, 49] on span "Avg. Position" at bounding box center [312, 48] width 44 height 11
click at [303, 111] on input "2" at bounding box center [334, 120] width 137 height 20
type input "1.5"
click at [392, 144] on div "Apply" at bounding box center [392, 145] width 19 height 11
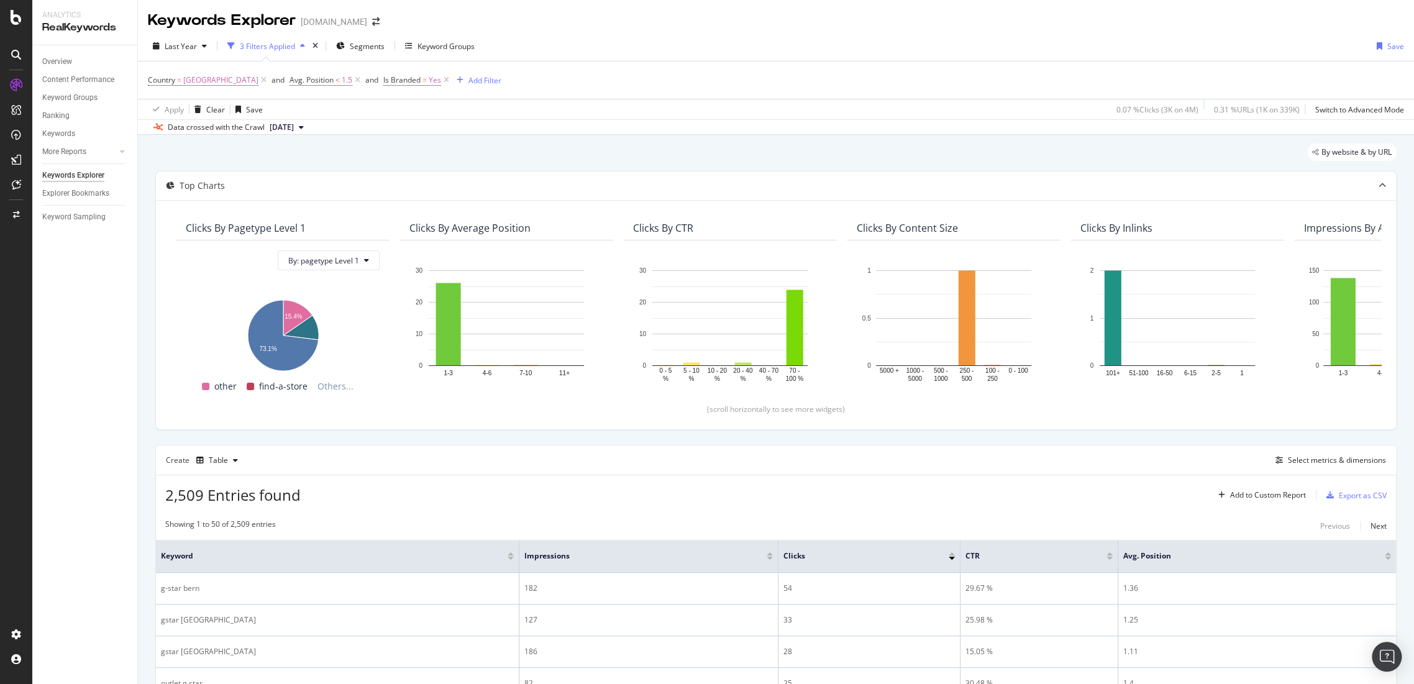
click at [299, 86] on span "Avg. Position < 1.5" at bounding box center [326, 79] width 73 height 17
click at [336, 77] on span "<" at bounding box center [338, 80] width 4 height 11
click at [289, 126] on span "Less than" at bounding box center [283, 129] width 33 height 11
click at [322, 155] on div "Equal to" at bounding box center [335, 155] width 133 height 16
click at [313, 147] on input "1.5" at bounding box center [334, 152] width 137 height 20
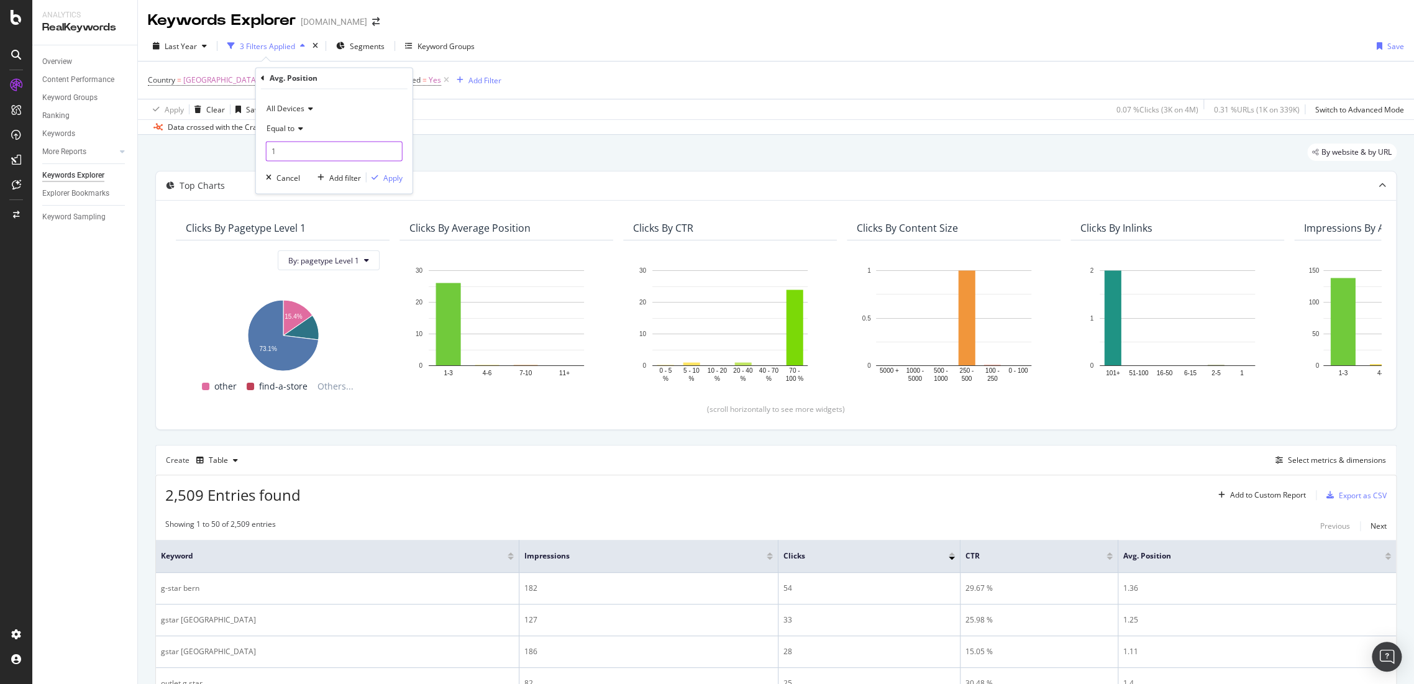
type input "1"
click at [390, 170] on div "All Devices Equal to 1 Cancel Add filter Apply" at bounding box center [334, 141] width 157 height 104
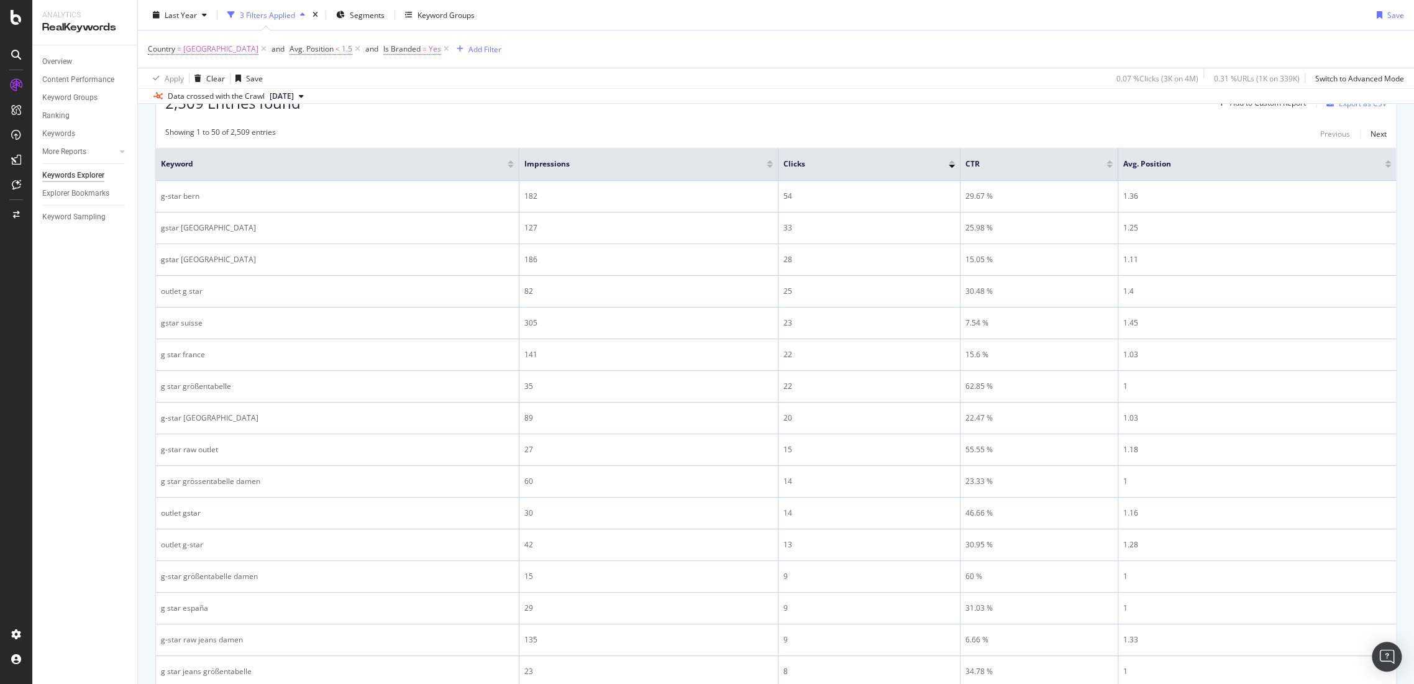
scroll to position [377, 0]
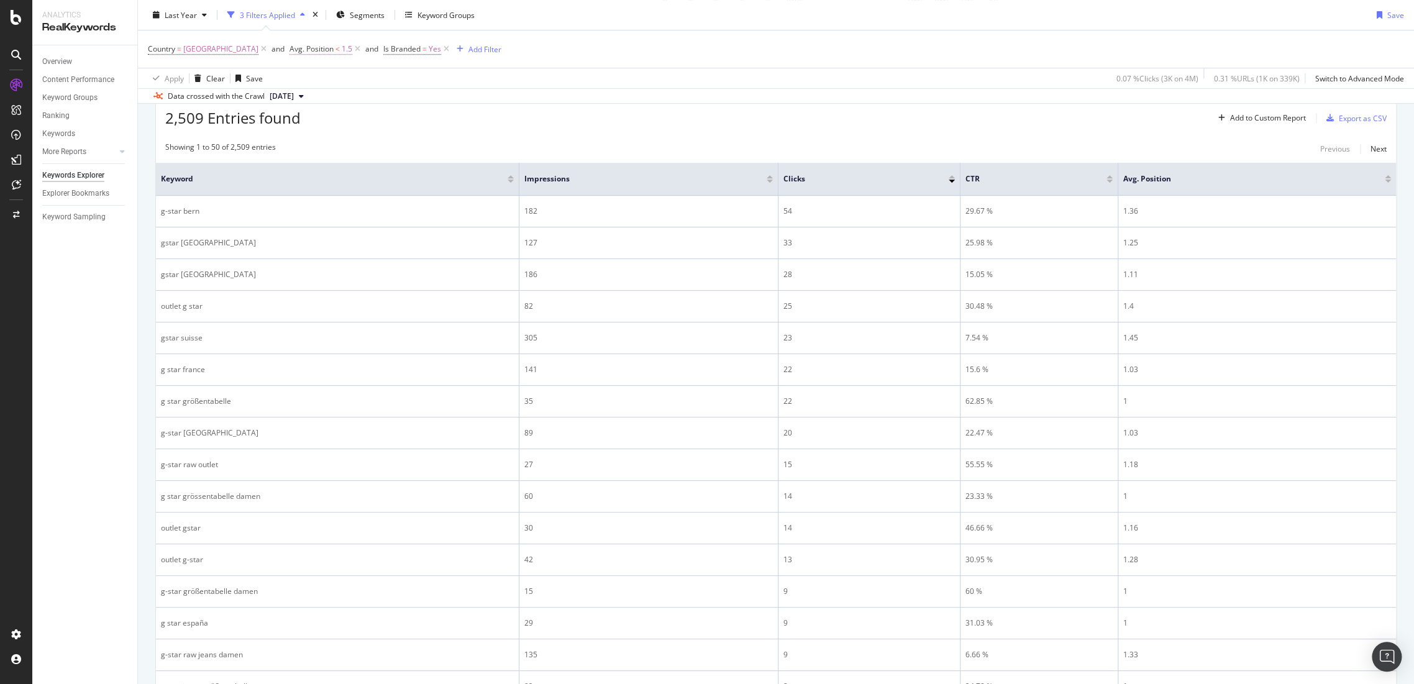
click at [336, 50] on span "<" at bounding box center [338, 48] width 4 height 11
click at [307, 100] on icon at bounding box center [303, 97] width 9 height 7
click at [317, 121] on div "Equal to" at bounding box center [335, 123] width 133 height 16
click at [298, 117] on input "1.5" at bounding box center [334, 120] width 137 height 20
type input "1"
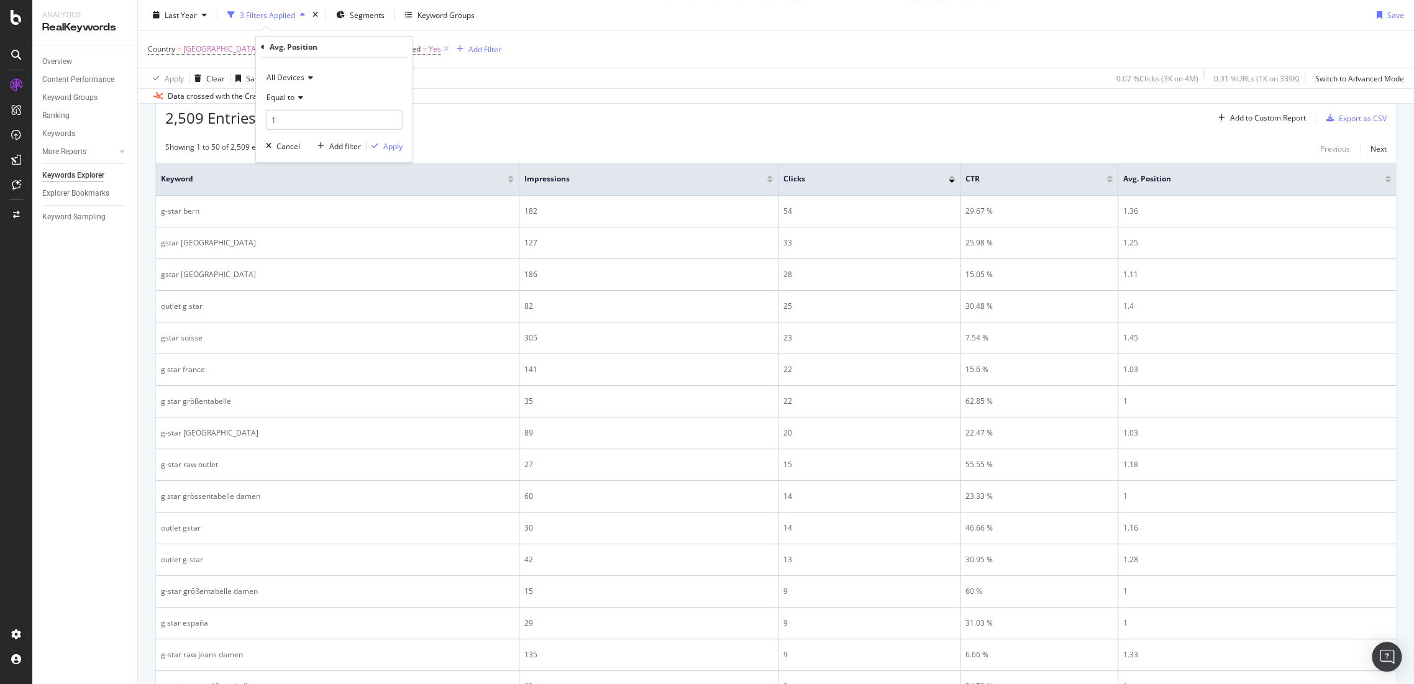
click at [388, 139] on div "All Devices Equal to 1 Cancel Add filter Apply" at bounding box center [334, 110] width 157 height 104
click at [396, 147] on div "Apply" at bounding box center [392, 145] width 19 height 11
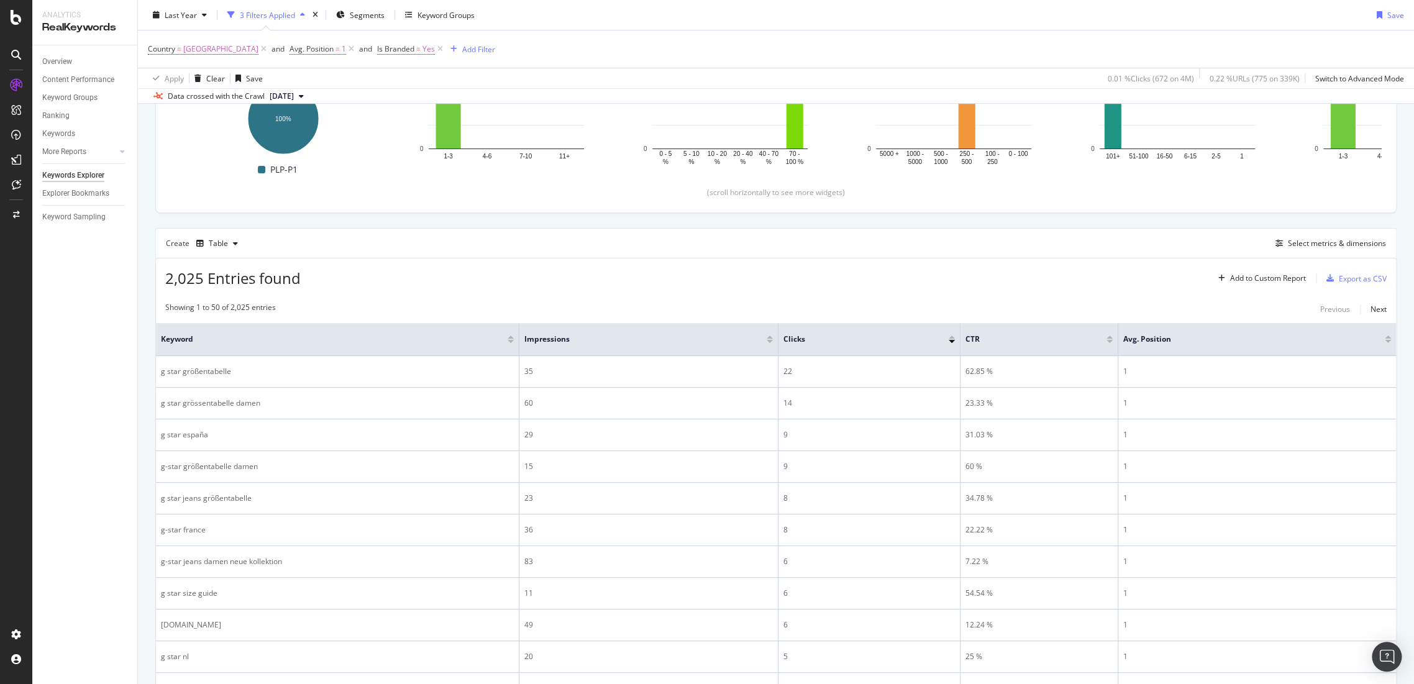
scroll to position [187, 0]
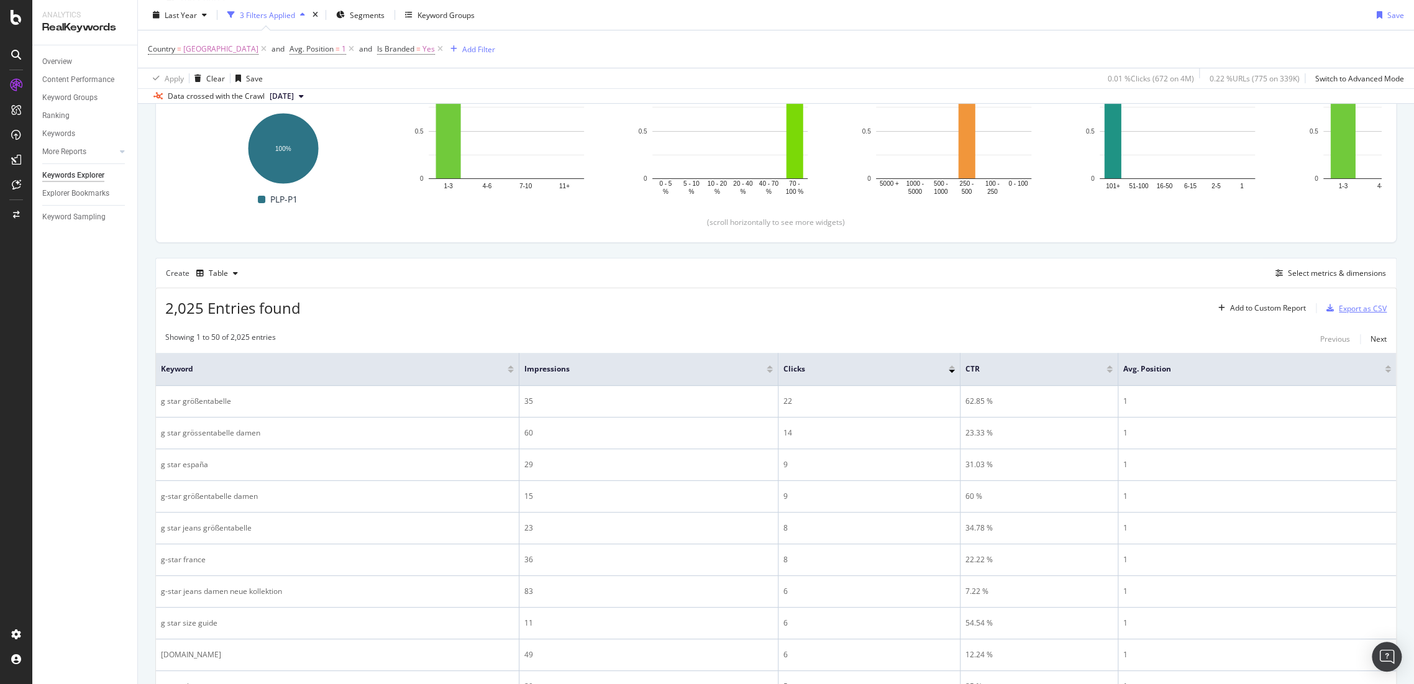
click at [1342, 306] on div "Export as CSV" at bounding box center [1363, 308] width 48 height 11
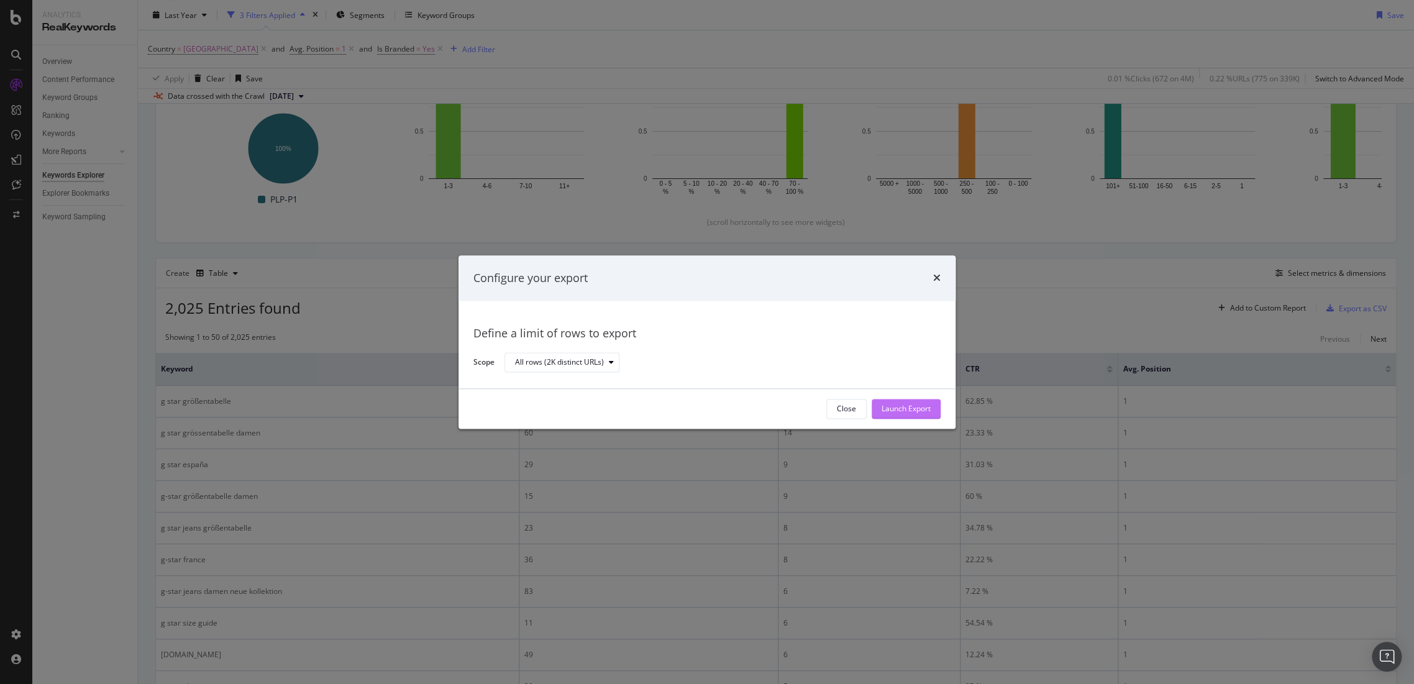
click at [931, 411] on button "Launch Export" at bounding box center [906, 409] width 69 height 20
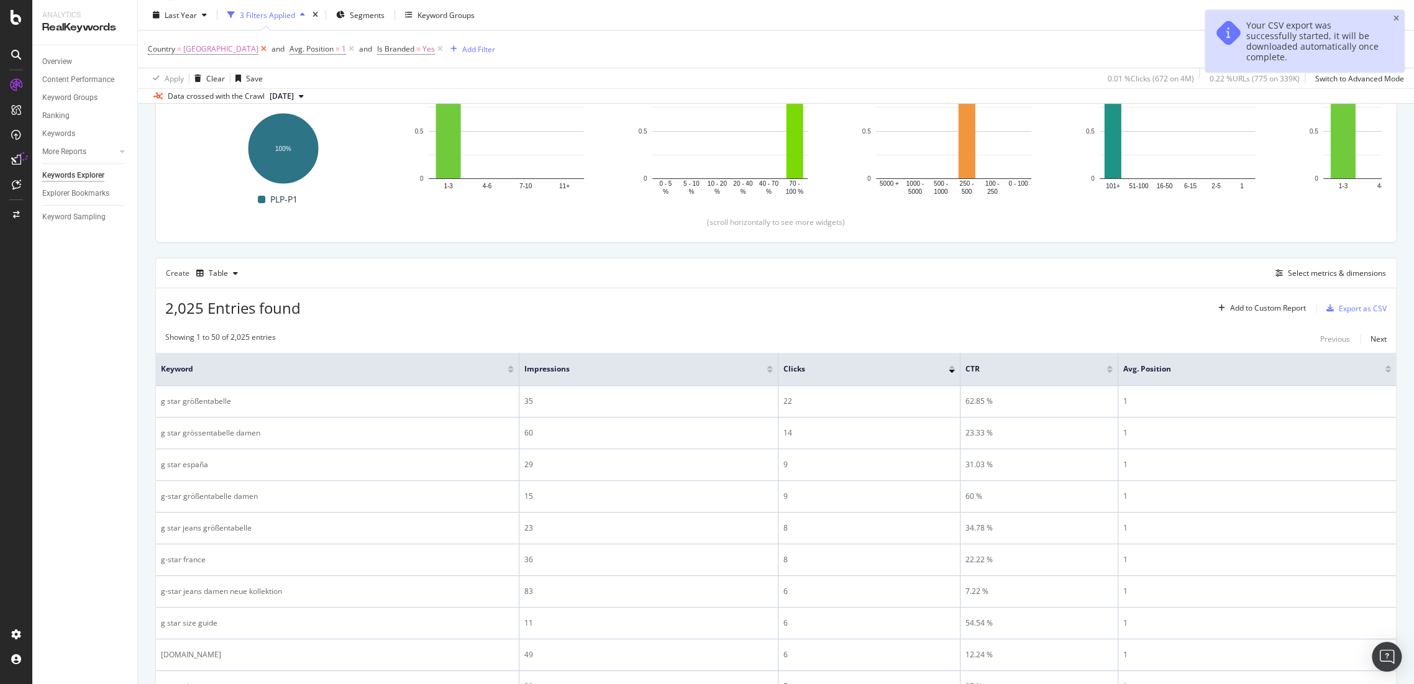
click at [258, 48] on icon at bounding box center [263, 49] width 11 height 12
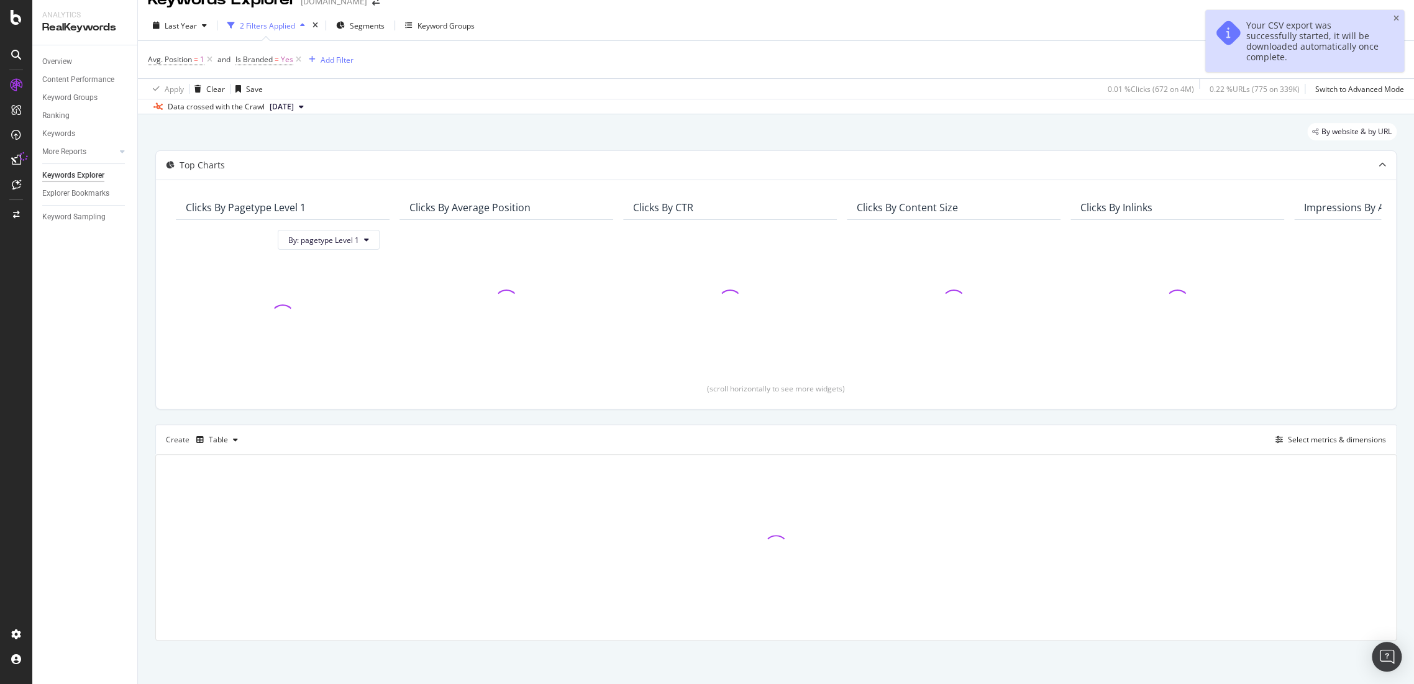
scroll to position [20, 0]
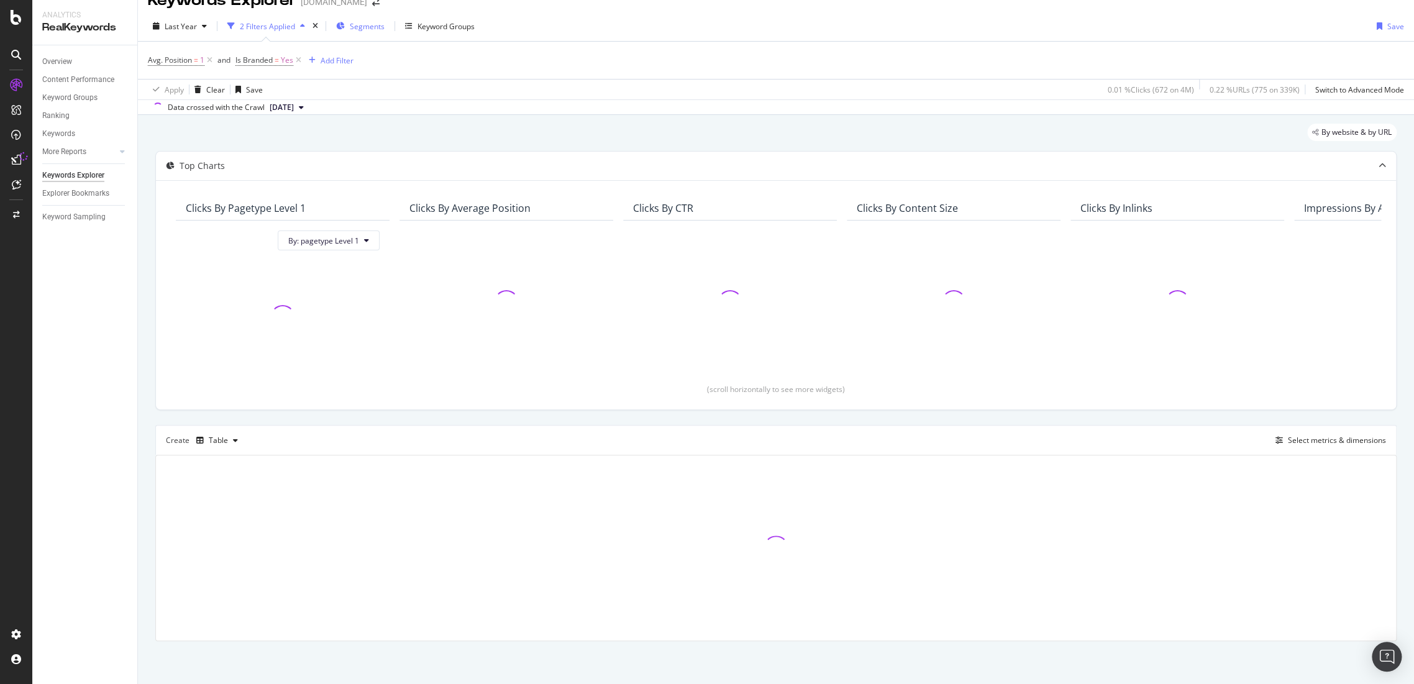
click at [362, 33] on div "Segments" at bounding box center [360, 26] width 48 height 19
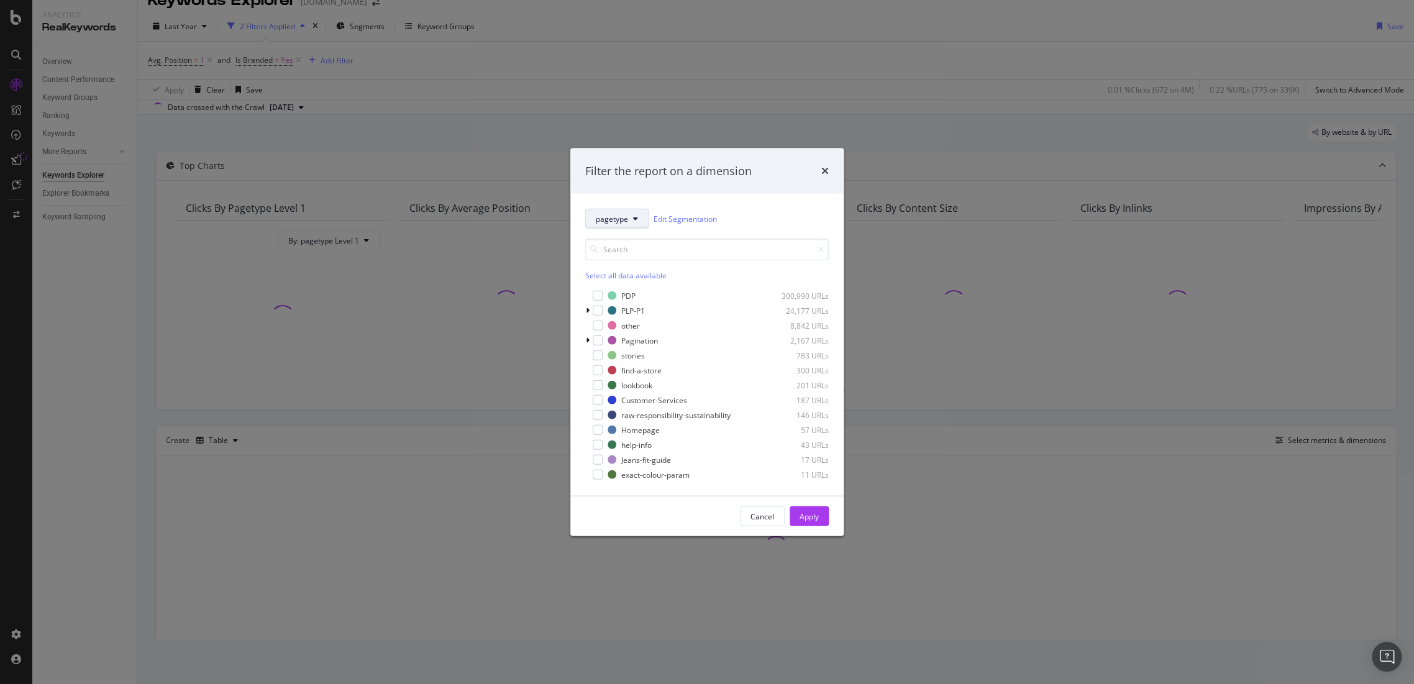
click at [638, 214] on button "pagetype" at bounding box center [616, 219] width 63 height 20
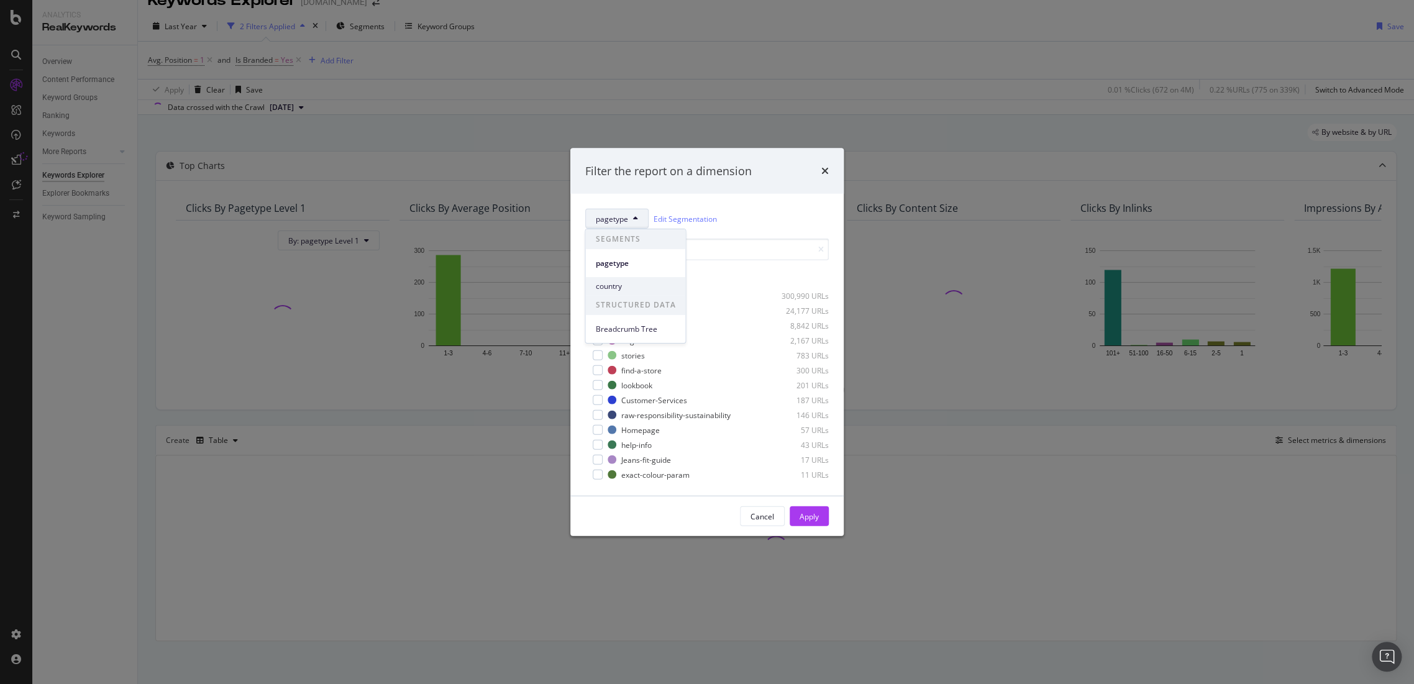
click at [641, 285] on span "country" at bounding box center [635, 286] width 80 height 11
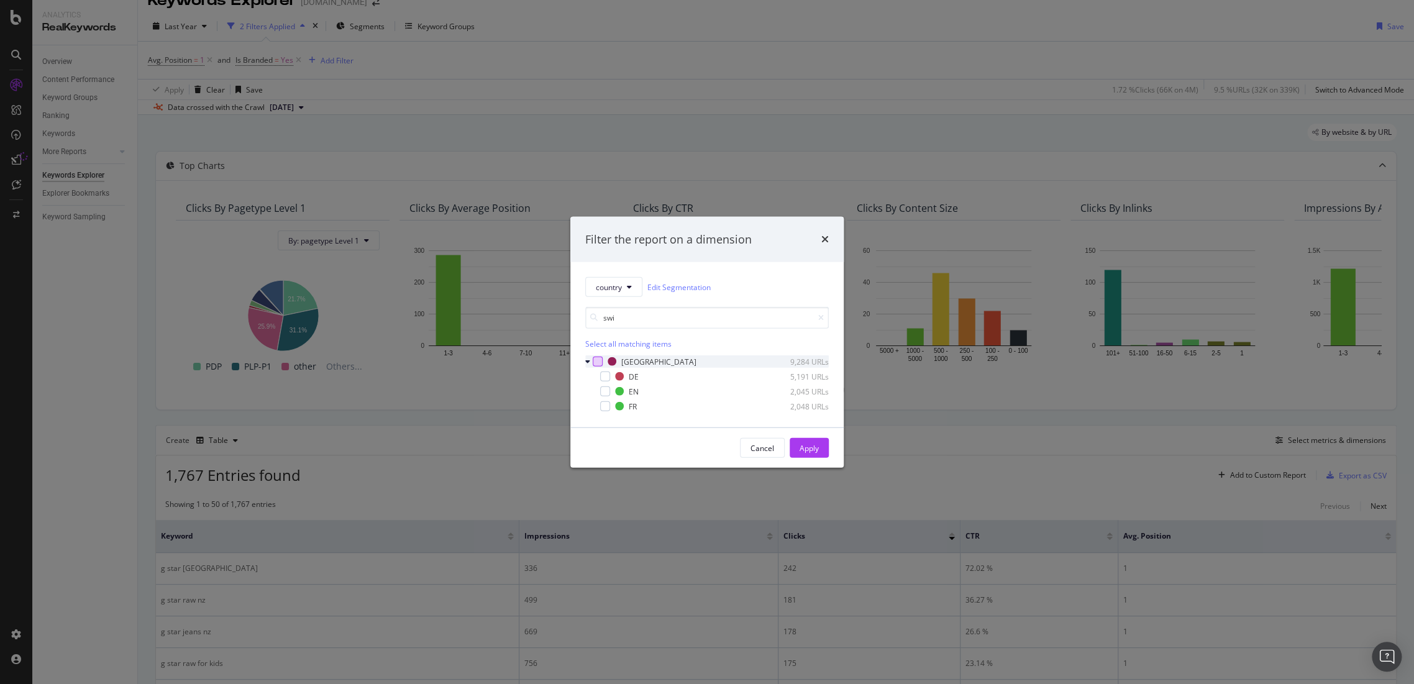
type input "swi"
click at [595, 362] on div "modal" at bounding box center [598, 362] width 10 height 10
click at [820, 448] on button "Apply" at bounding box center [809, 448] width 39 height 20
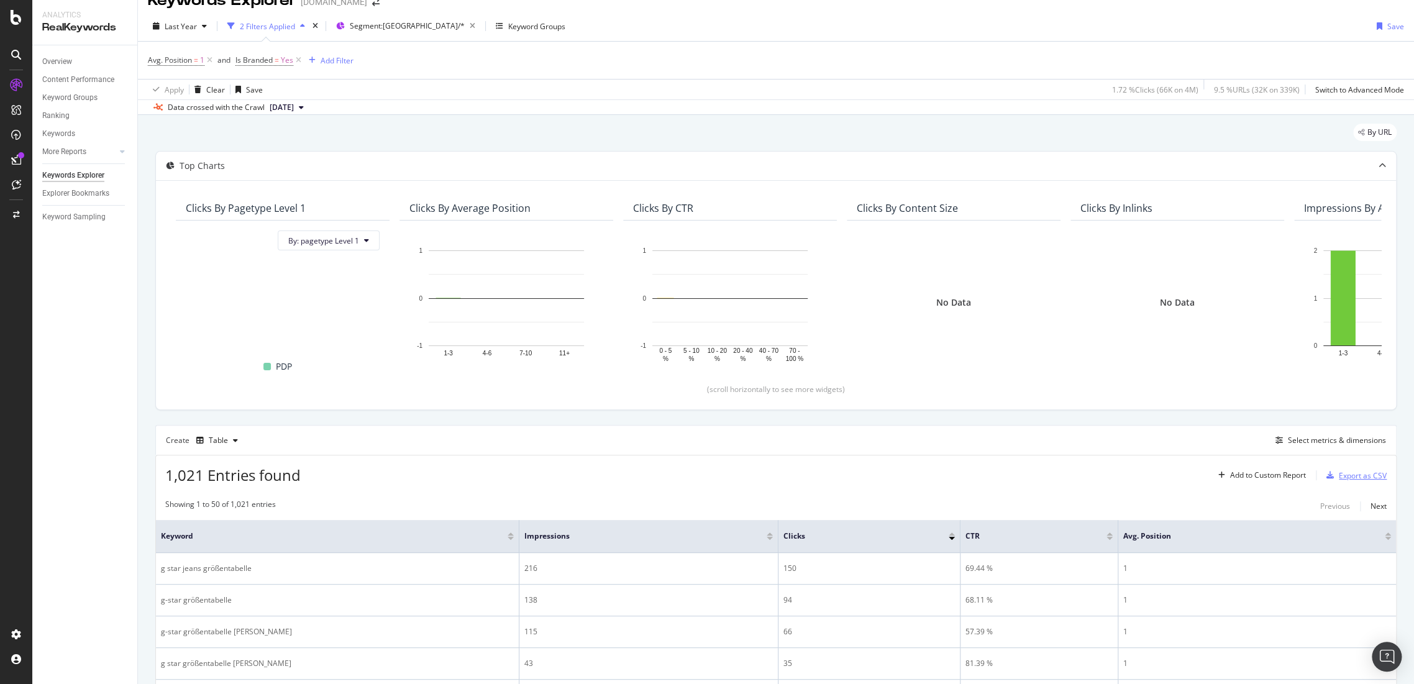
click at [1351, 470] on div "Export as CSV" at bounding box center [1363, 475] width 48 height 11
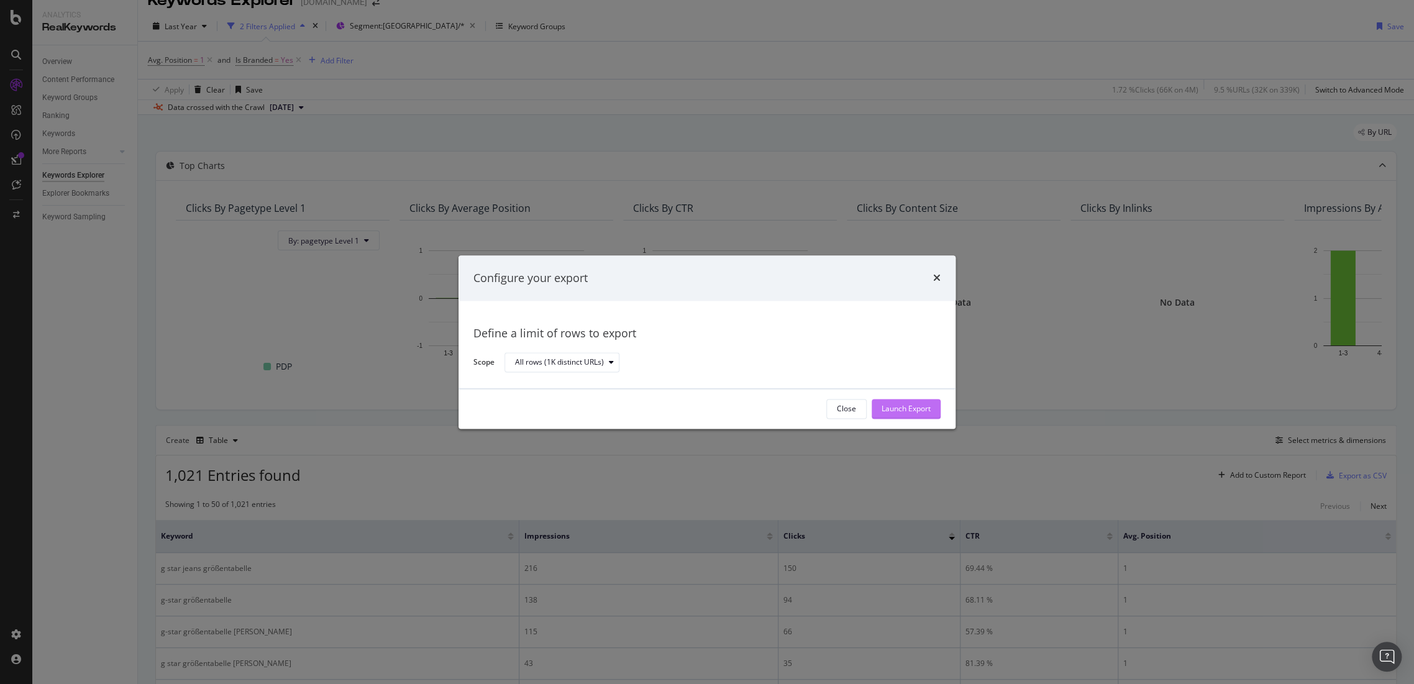
click at [923, 412] on div "Launch Export" at bounding box center [906, 409] width 49 height 11
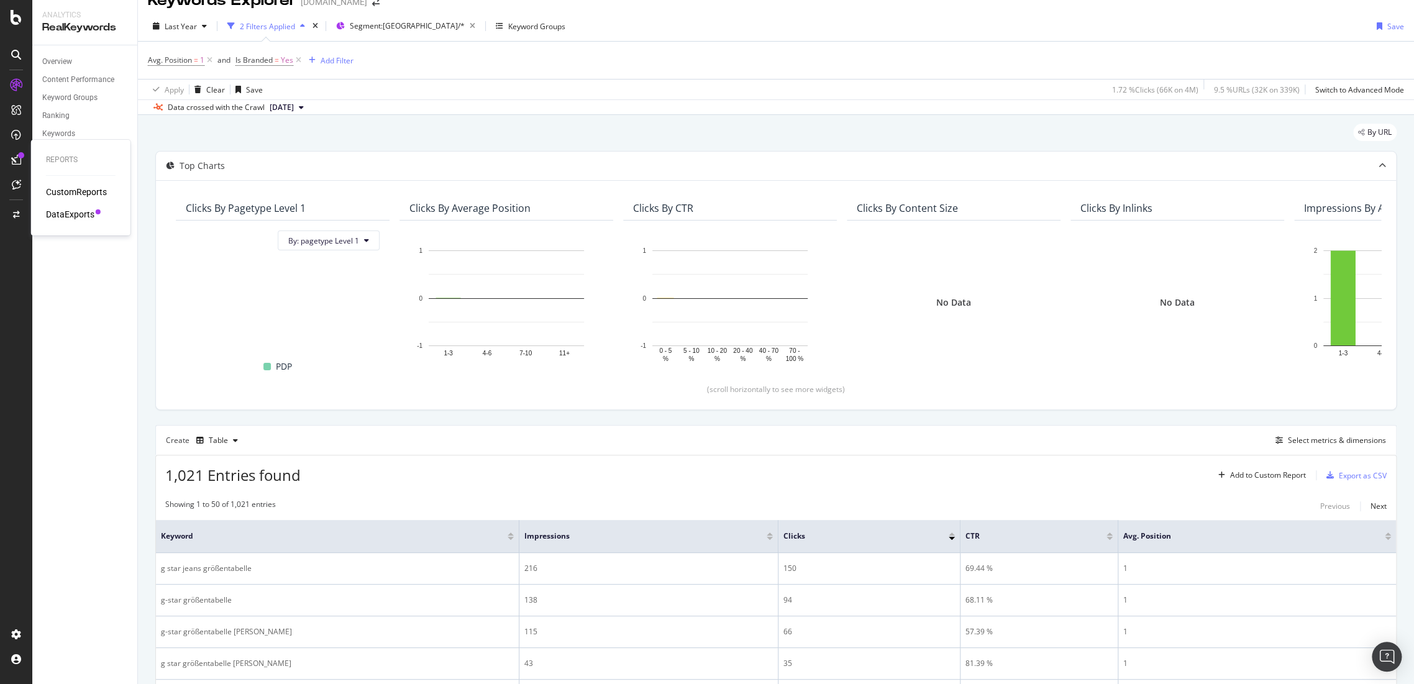
click at [63, 215] on div "DataExports" at bounding box center [70, 214] width 48 height 12
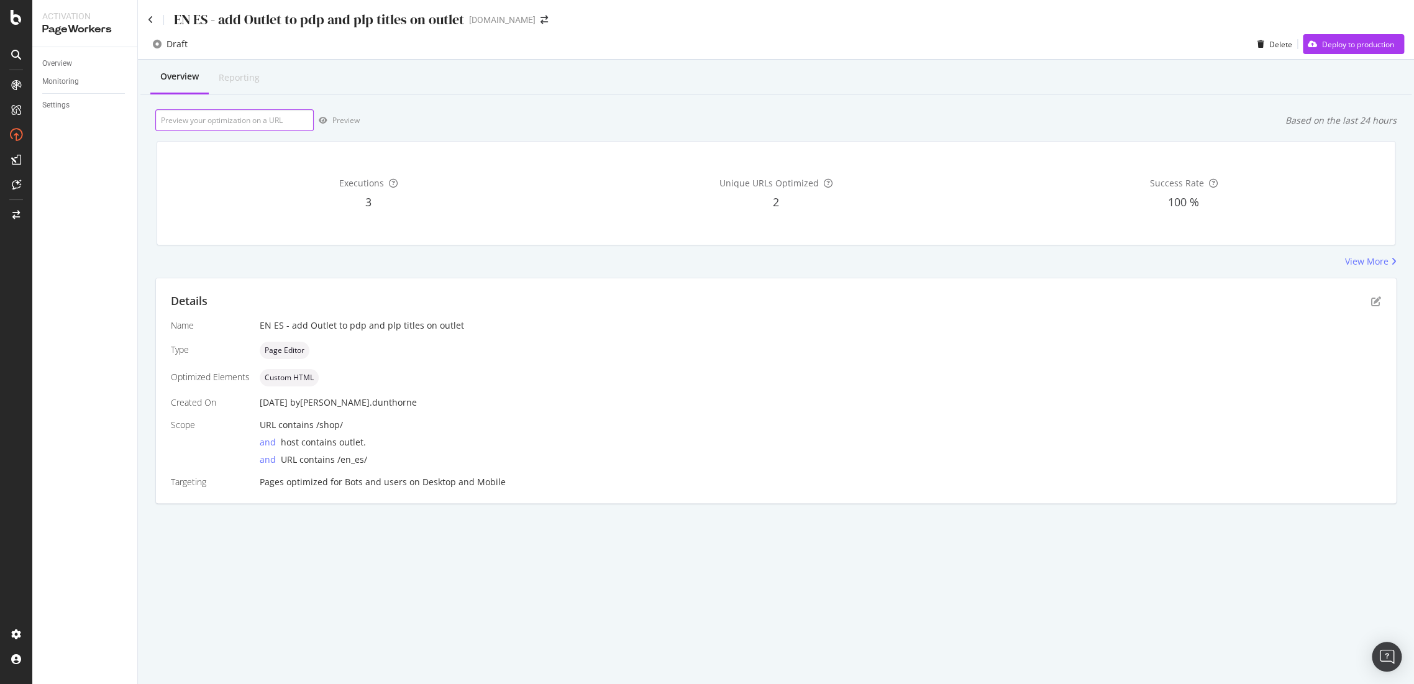
click at [226, 122] on input "url" at bounding box center [234, 120] width 158 height 22
click at [255, 129] on input "url" at bounding box center [234, 120] width 158 height 22
paste input "https://outlet.g-star.com/en_gb/shop/men/jeans"
click at [329, 119] on div "button" at bounding box center [323, 120] width 19 height 7
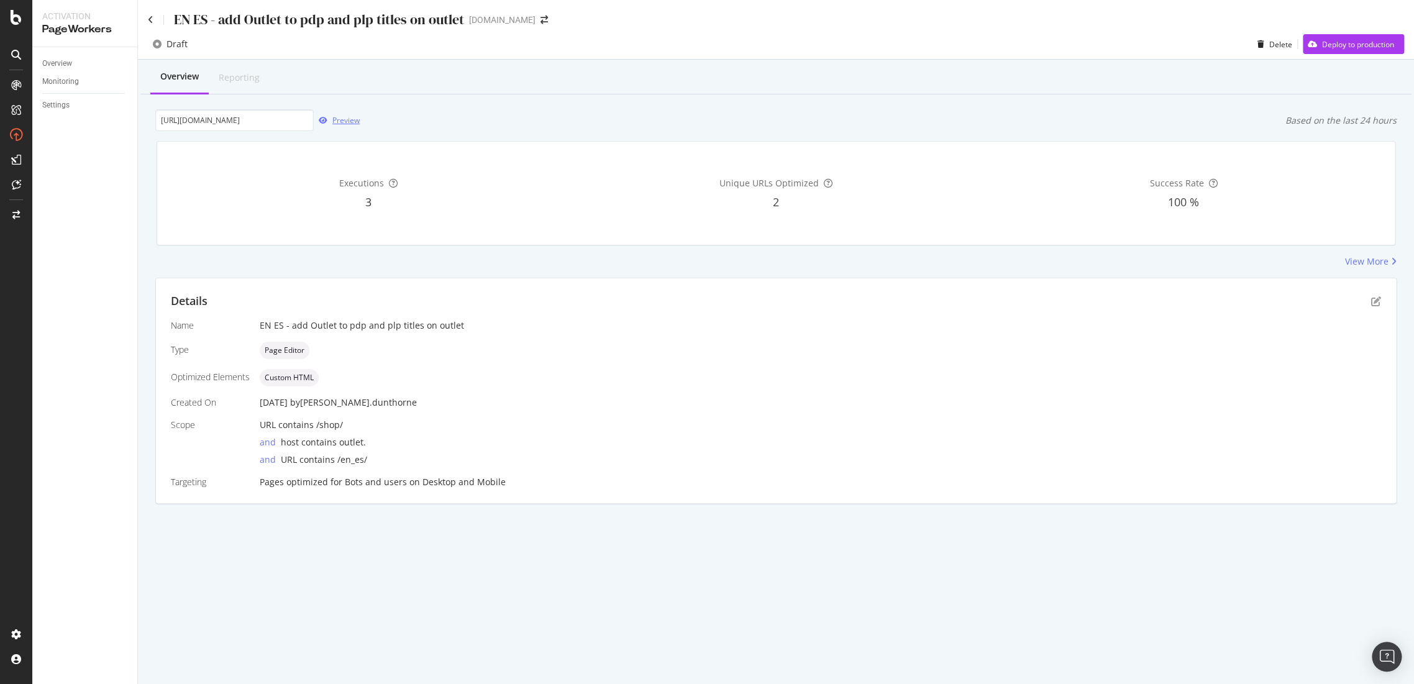
scroll to position [0, 0]
click at [288, 124] on input "https://outlet.g-star.com/en_gb/shop/men/jeans" at bounding box center [234, 120] width 158 height 22
drag, startPoint x: 163, startPoint y: 124, endPoint x: 450, endPoint y: 123, distance: 286.4
click at [450, 123] on div "https://outlet.g-star.com/en_gb/shop/men/jeans Preview Based on the last 24 hou…" at bounding box center [775, 120] width 1241 height 22
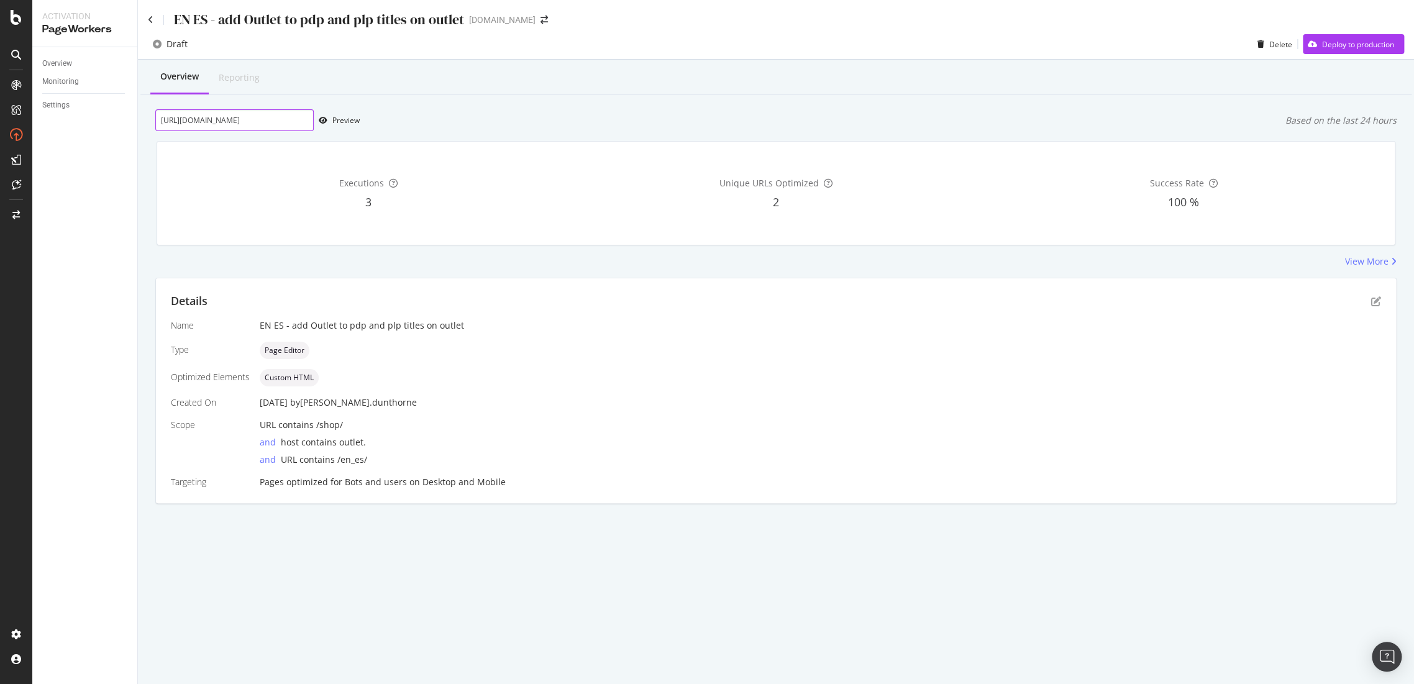
click at [239, 125] on input "https://outlet.g-star.com/en_gb/shop/men/jeans" at bounding box center [234, 120] width 158 height 22
click at [347, 120] on div "Preview" at bounding box center [345, 120] width 27 height 11
click at [198, 126] on input "https://outlet.g-star.com/en_gb/shop/men/jeans" at bounding box center [234, 120] width 158 height 22
click at [258, 117] on input "https://outlet.g-star.com/en_gb/shop/men/jeans" at bounding box center [234, 120] width 158 height 22
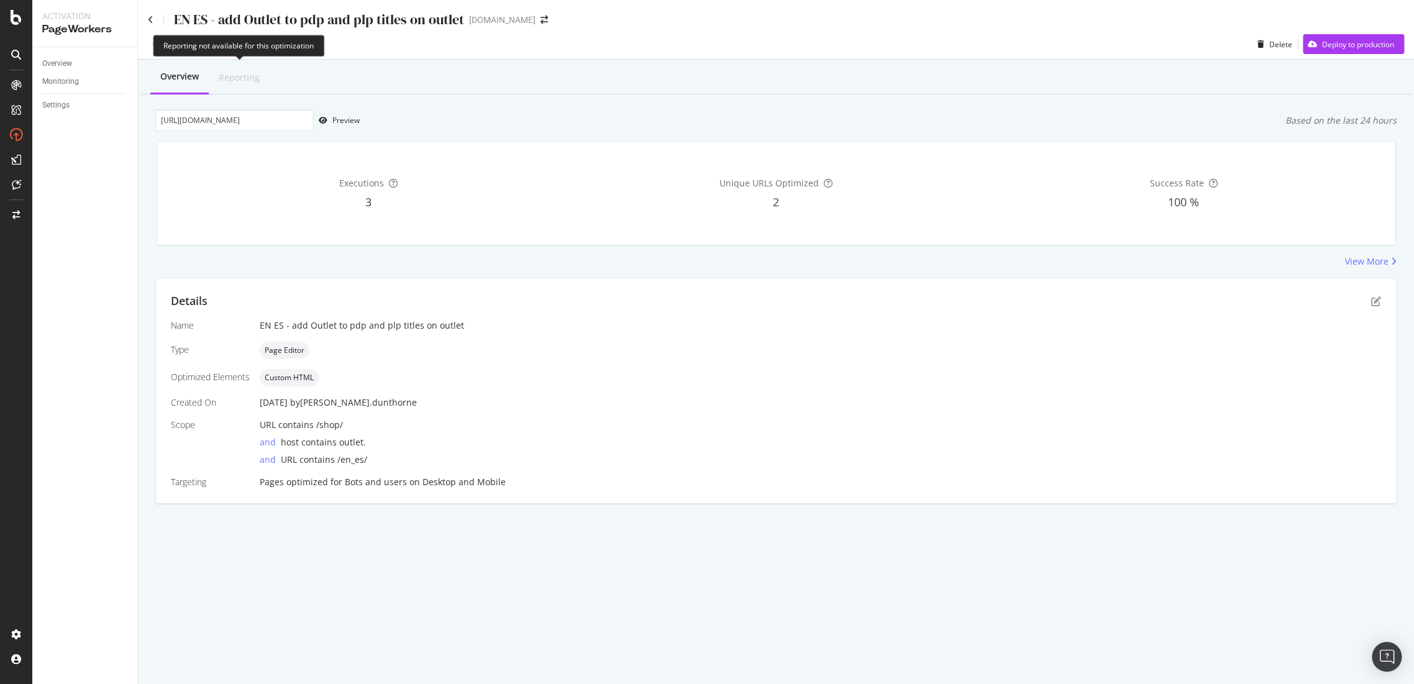
click at [234, 79] on div "Reporting" at bounding box center [239, 77] width 41 height 12
click at [344, 120] on div "Preview" at bounding box center [345, 120] width 27 height 11
click at [263, 124] on input "https://outlet.g-star.com/en_es/shop/men/jeans" at bounding box center [234, 120] width 158 height 22
click at [343, 121] on div "Preview" at bounding box center [345, 120] width 27 height 11
click at [301, 118] on input "https://outlet.g-star.com/en_gb/shop/men/jeans" at bounding box center [234, 120] width 158 height 22
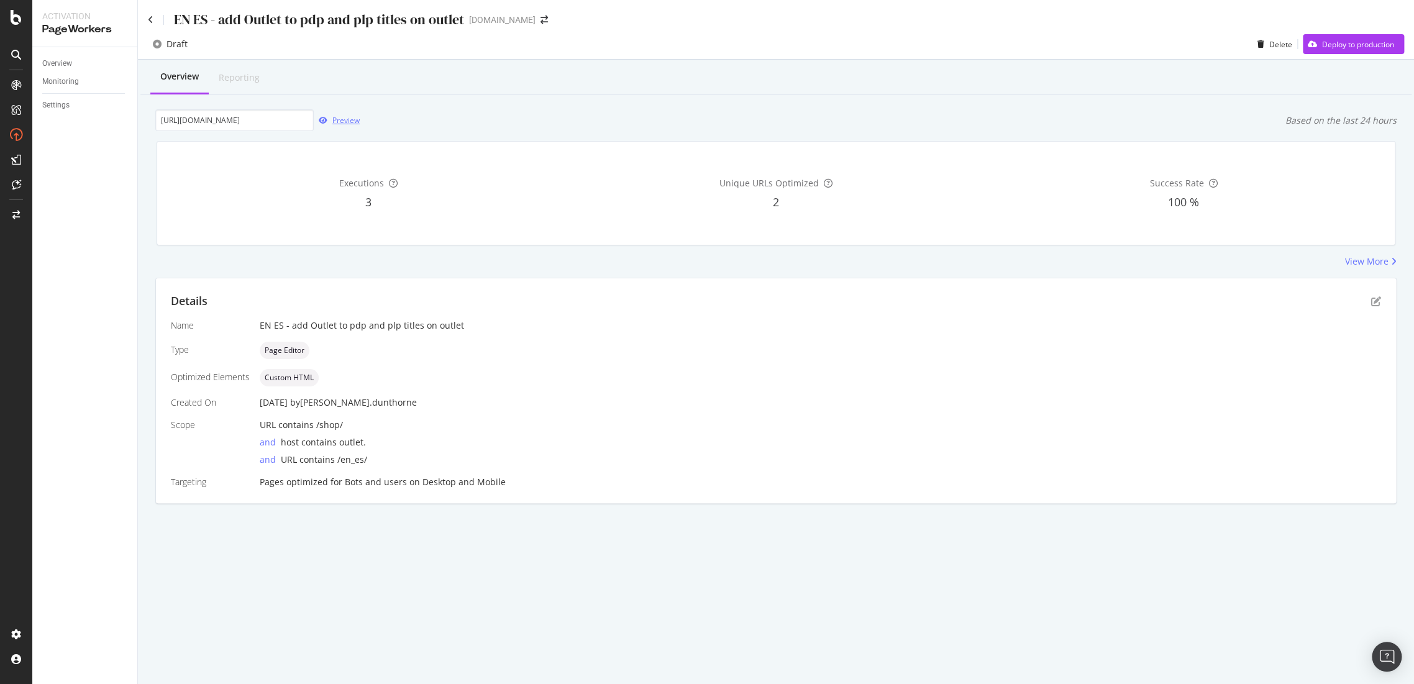
click at [347, 118] on div "Preview" at bounding box center [345, 120] width 27 height 11
drag, startPoint x: 180, startPoint y: 119, endPoint x: 1043, endPoint y: 71, distance: 865.0
click at [663, 118] on div "https://outlet.g-star.com/en_gb/shop/men/jeans Preview Based on the last 24 hou…" at bounding box center [775, 120] width 1241 height 22
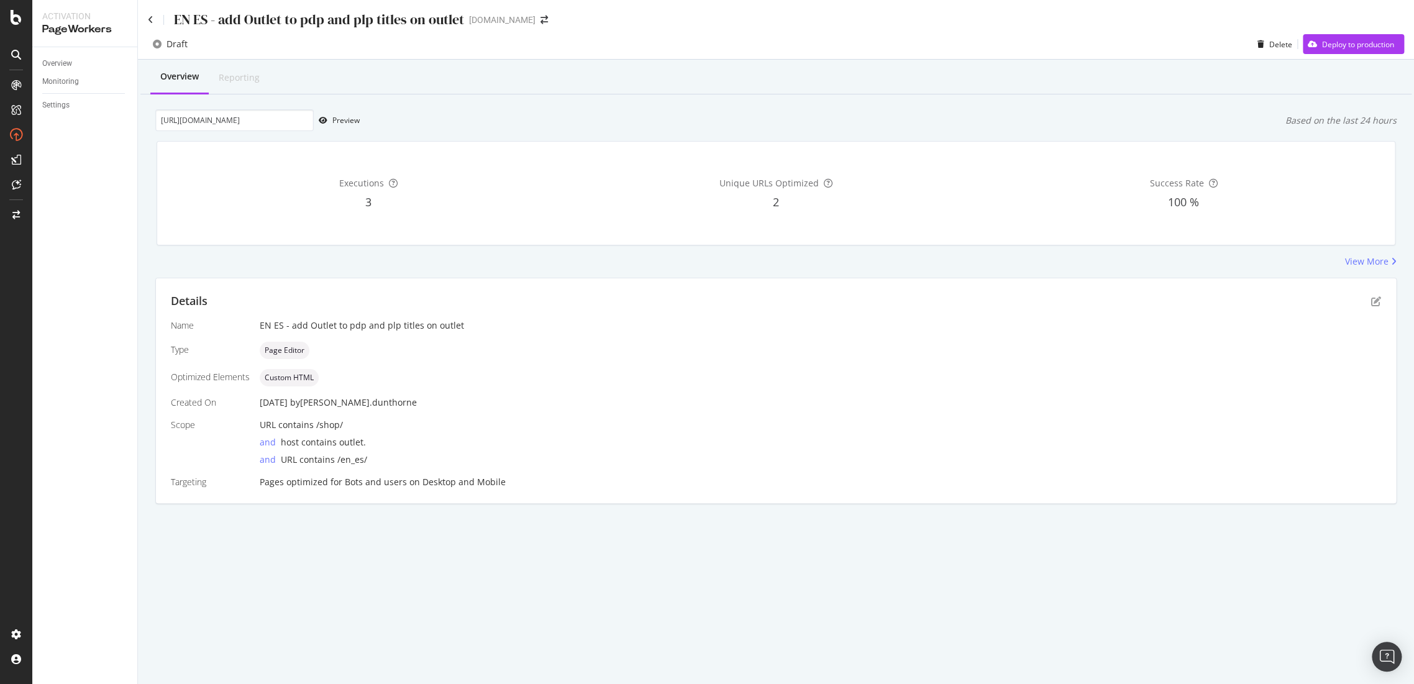
click at [1084, 123] on div "https://outlet.g-star.com/en_gb/shop/men/jeans Preview Based on the last 24 hou…" at bounding box center [775, 120] width 1241 height 22
click at [342, 126] on div "Preview" at bounding box center [337, 120] width 46 height 19
drag, startPoint x: 221, startPoint y: 125, endPoint x: 477, endPoint y: 144, distance: 256.7
click at [477, 144] on div "Overview Reporting https://outlet.g-star.com/en_gb/shop/men/jeans Preview Based…" at bounding box center [776, 304] width 1276 height 488
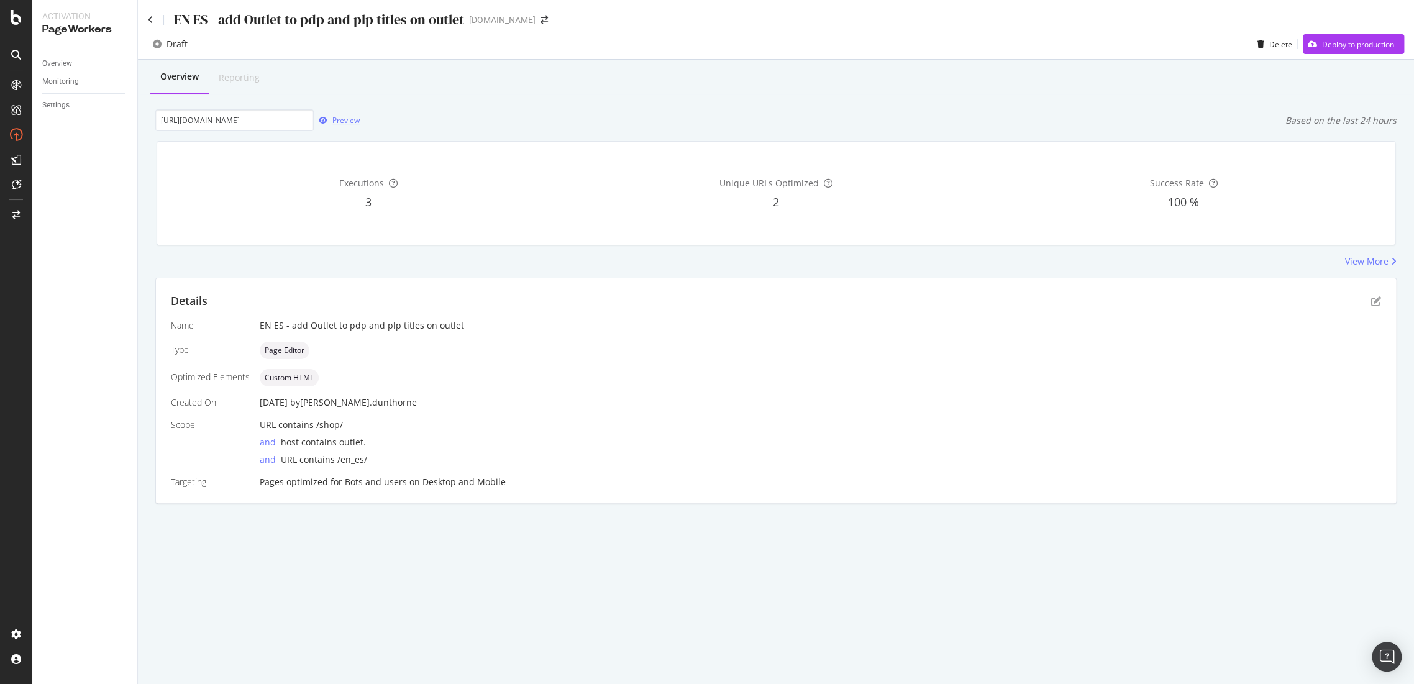
scroll to position [0, 0]
click at [342, 122] on div "Preview" at bounding box center [345, 120] width 27 height 11
click at [183, 118] on input "https://outlet.g-star.com/en_gb/shop/men/jeans" at bounding box center [234, 120] width 158 height 22
drag, startPoint x: 163, startPoint y: 118, endPoint x: 785, endPoint y: 118, distance: 621.9
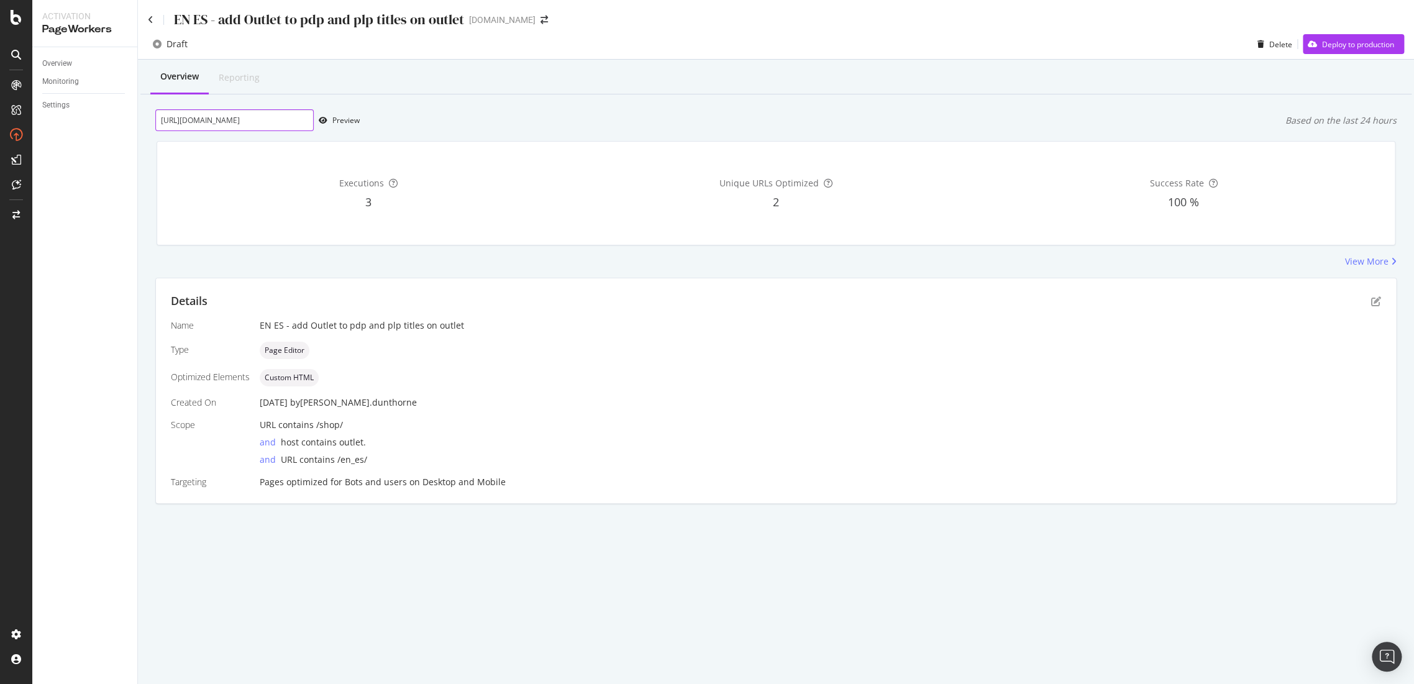
click at [783, 118] on div "https://outlet.g-star.com/en_gb/shop/men/jeans Preview Based on the last 24 hou…" at bounding box center [775, 120] width 1241 height 22
click at [268, 119] on input "https://outlet.g-star.com/en_gb/shop/men/jeans" at bounding box center [234, 120] width 158 height 22
click at [241, 121] on input "https://outlet.g-star.com/en_gb/shop/men/jeans" at bounding box center [234, 120] width 158 height 22
type input "https://outlet.g-star.com/en_es/shop/men/jeans"
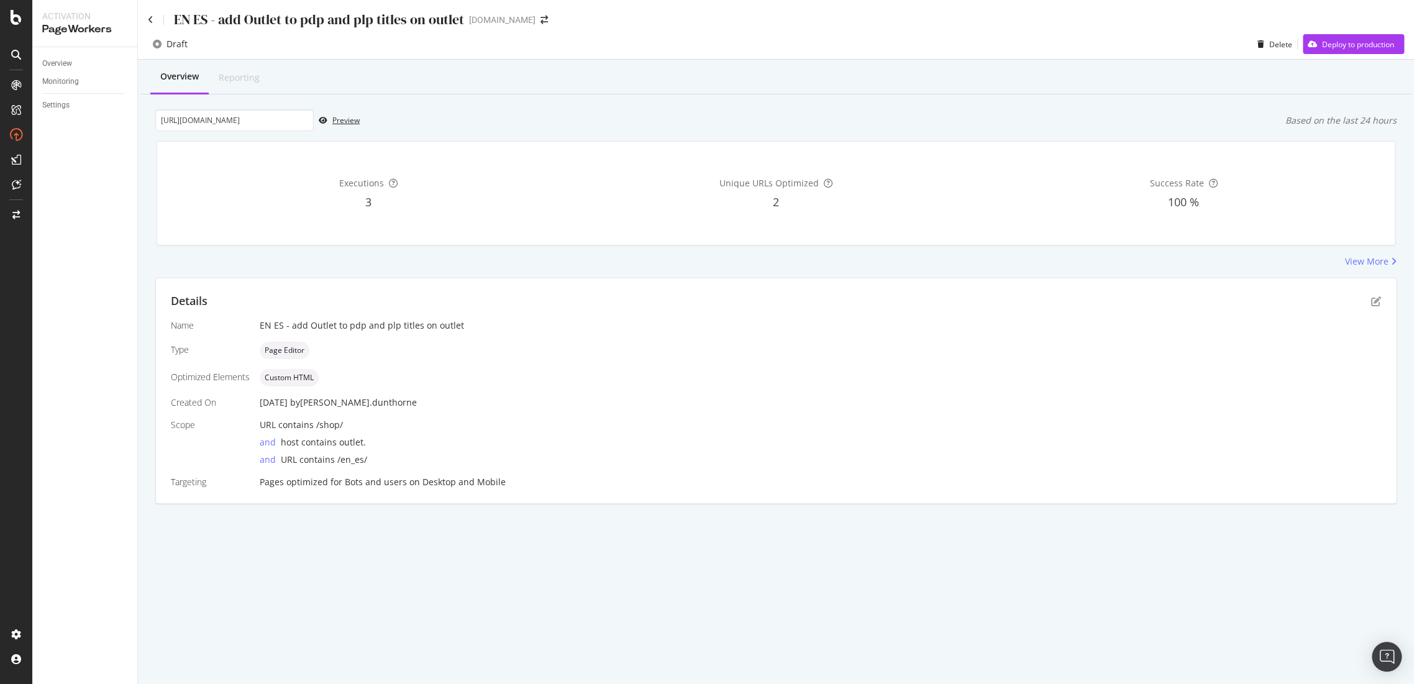
click at [359, 126] on div "https://outlet.g-star.com/en_es/shop/men/jeans Preview Based on the last 24 hou…" at bounding box center [775, 120] width 1241 height 22
click at [337, 116] on div "Preview" at bounding box center [345, 120] width 27 height 11
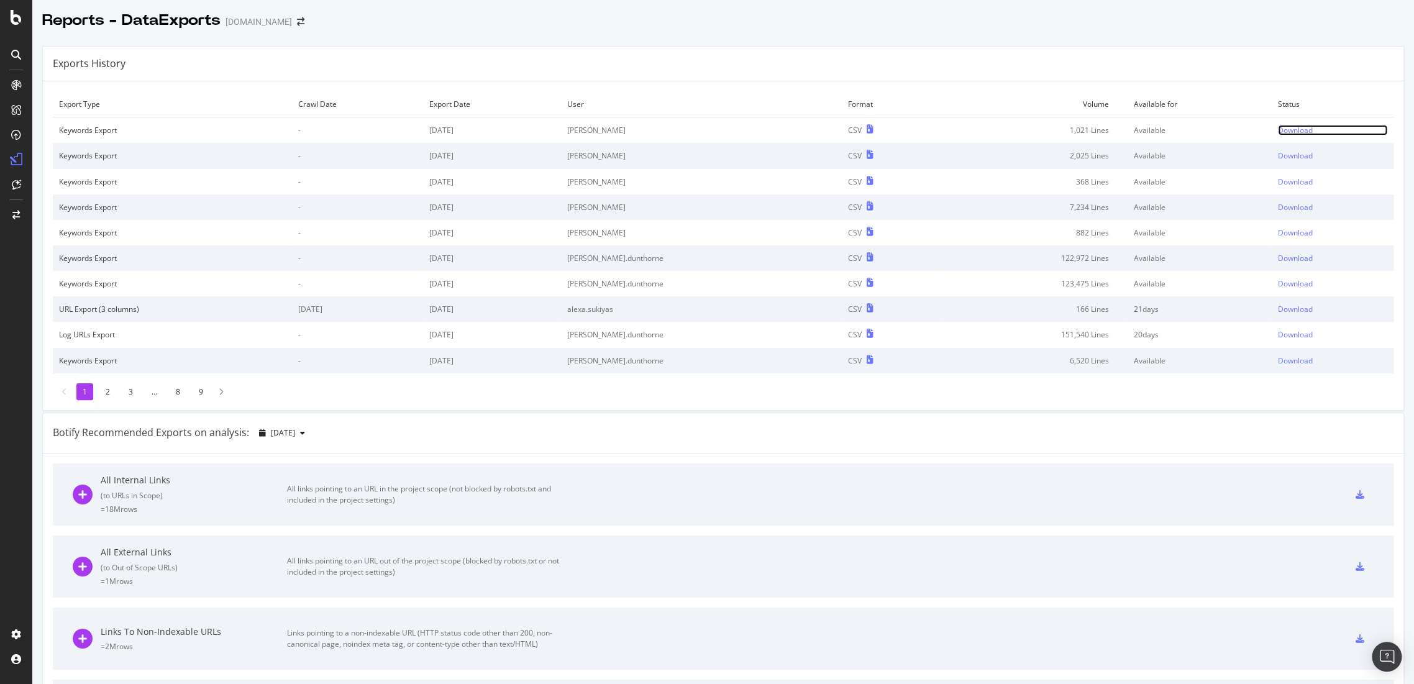
click at [1278, 128] on div "Download" at bounding box center [1295, 130] width 35 height 11
